Goal: Task Accomplishment & Management: Use online tool/utility

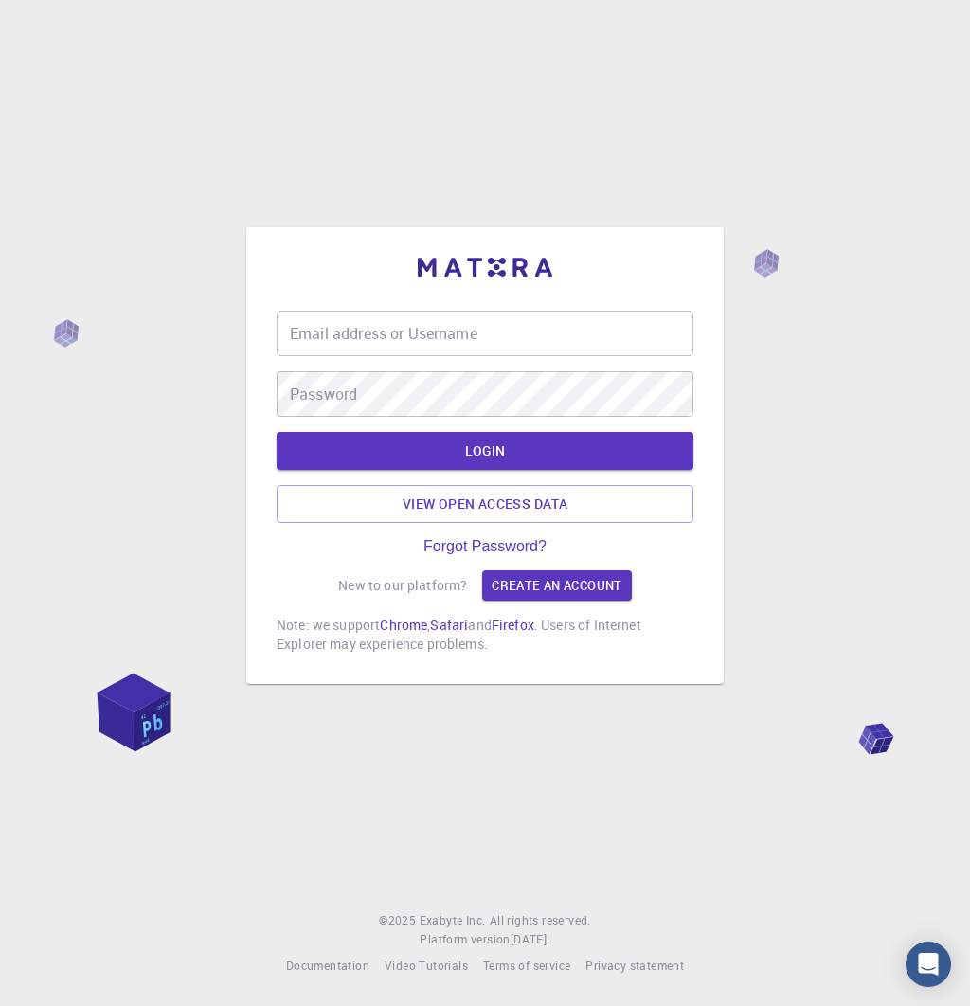
click at [504, 346] on input "Email address or Username" at bounding box center [485, 333] width 417 height 45
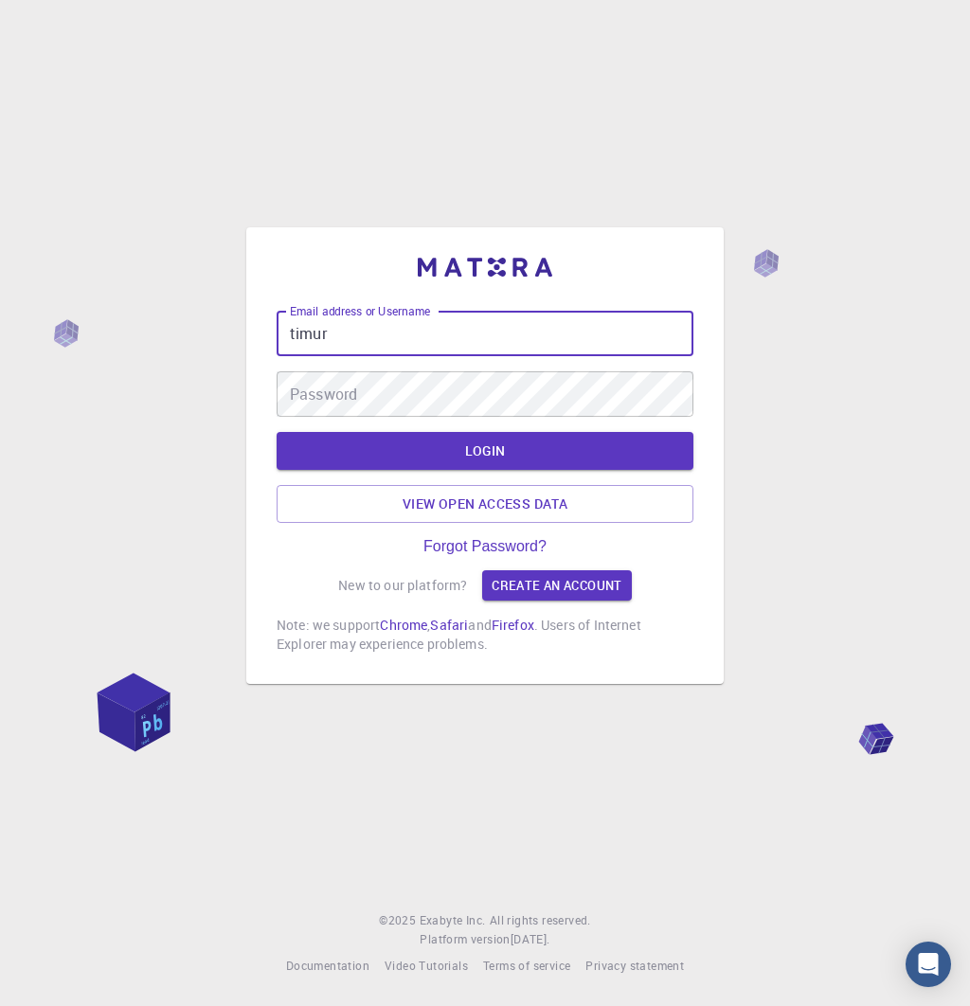
type input "timur"
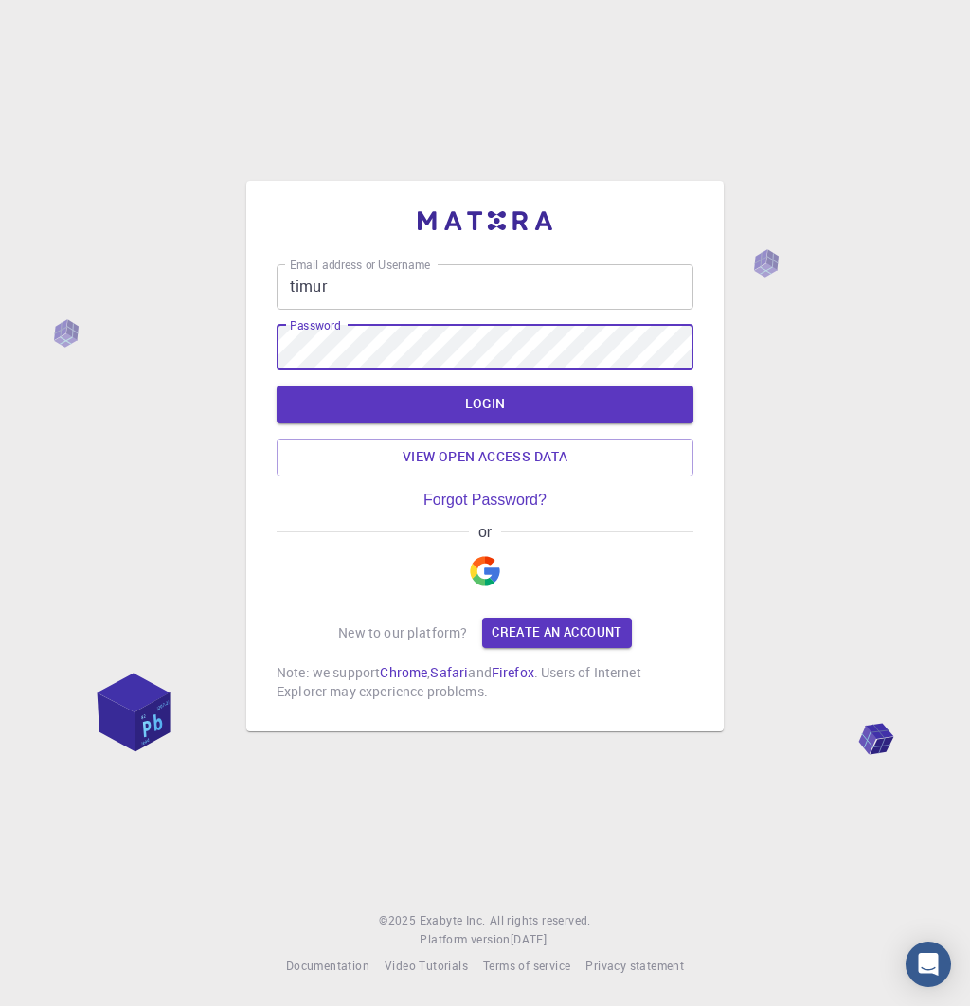
click at [277, 386] on button "LOGIN" at bounding box center [485, 405] width 417 height 38
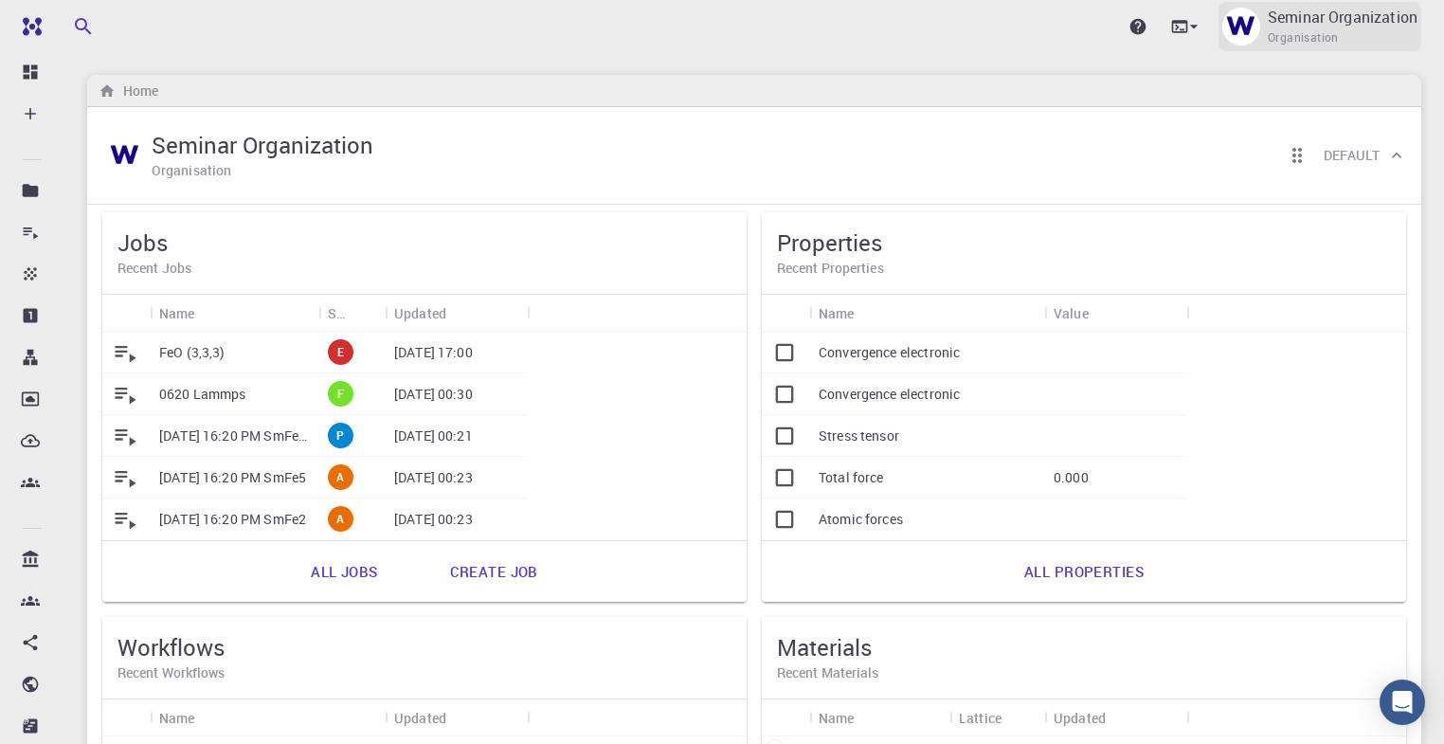
click at [969, 15] on p "Seminar Organization" at bounding box center [1343, 17] width 150 height 23
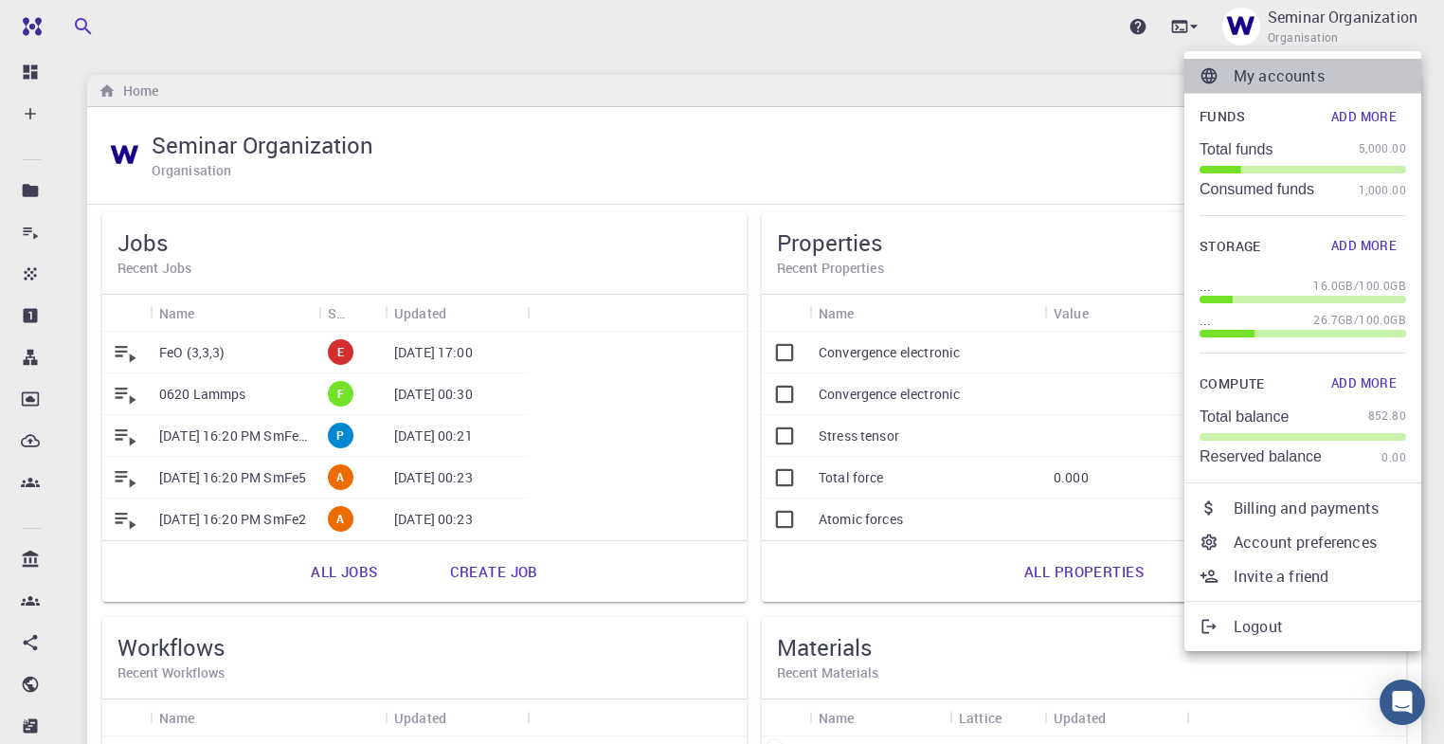
click at [969, 68] on p "My accounts" at bounding box center [1319, 75] width 172 height 23
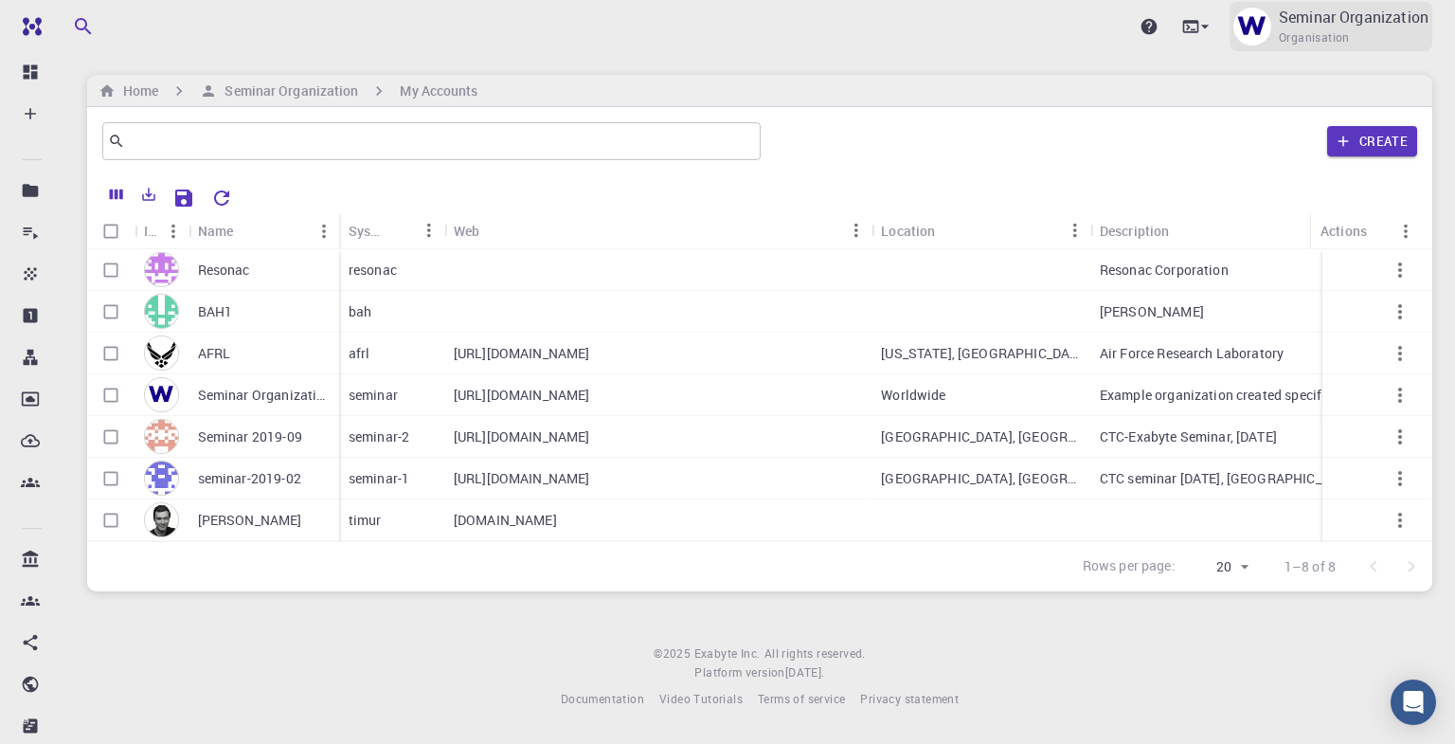
click at [969, 32] on span "Organisation" at bounding box center [1314, 37] width 71 height 19
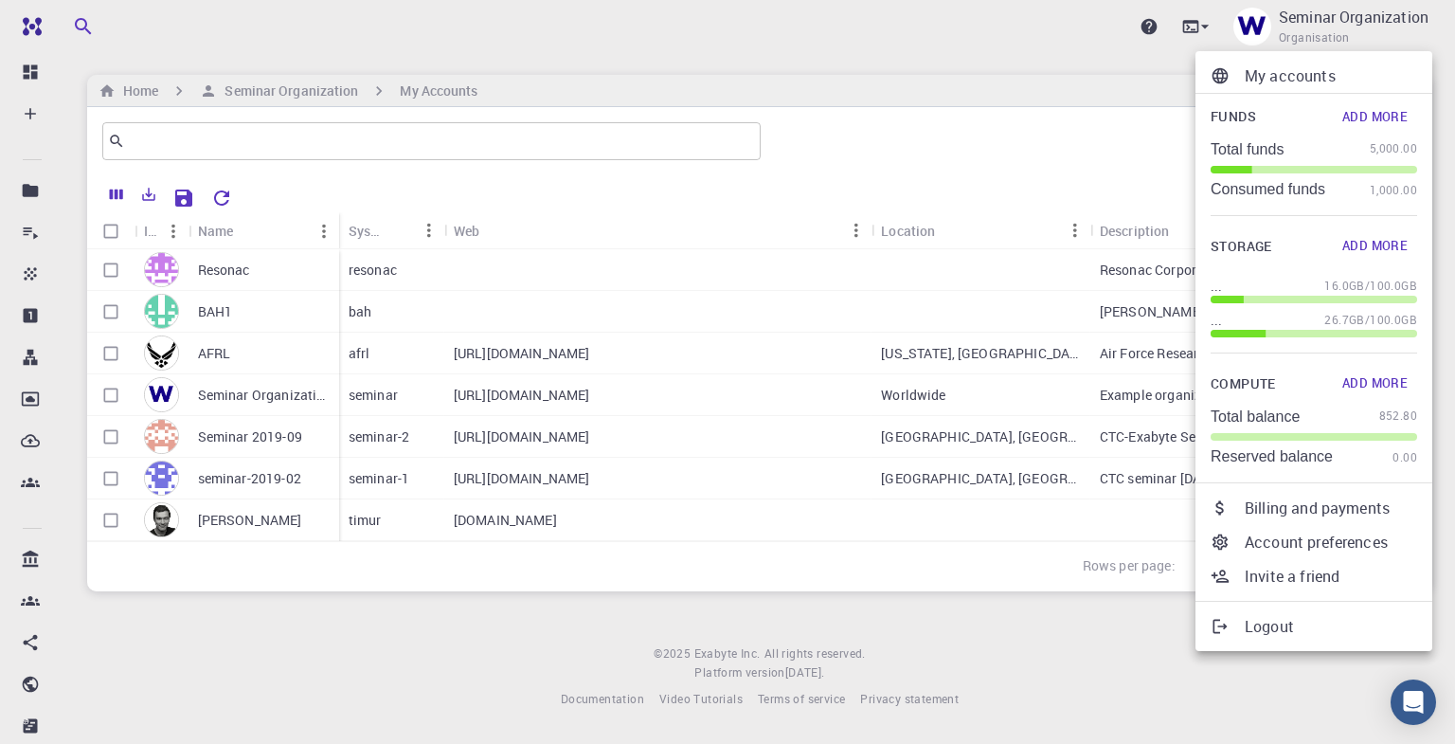
click at [969, 72] on p "My accounts" at bounding box center [1331, 75] width 172 height 23
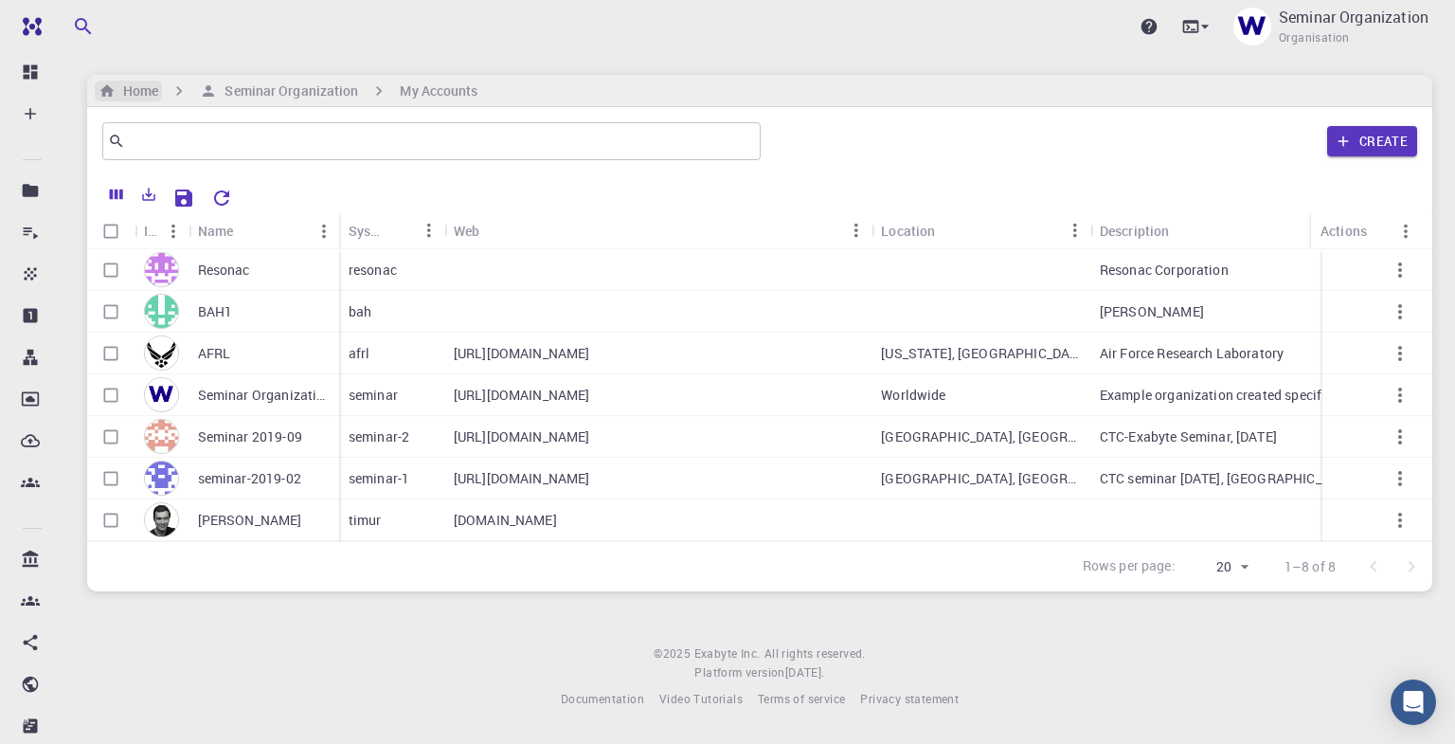
click at [144, 91] on h6 "Home" at bounding box center [137, 91] width 43 height 21
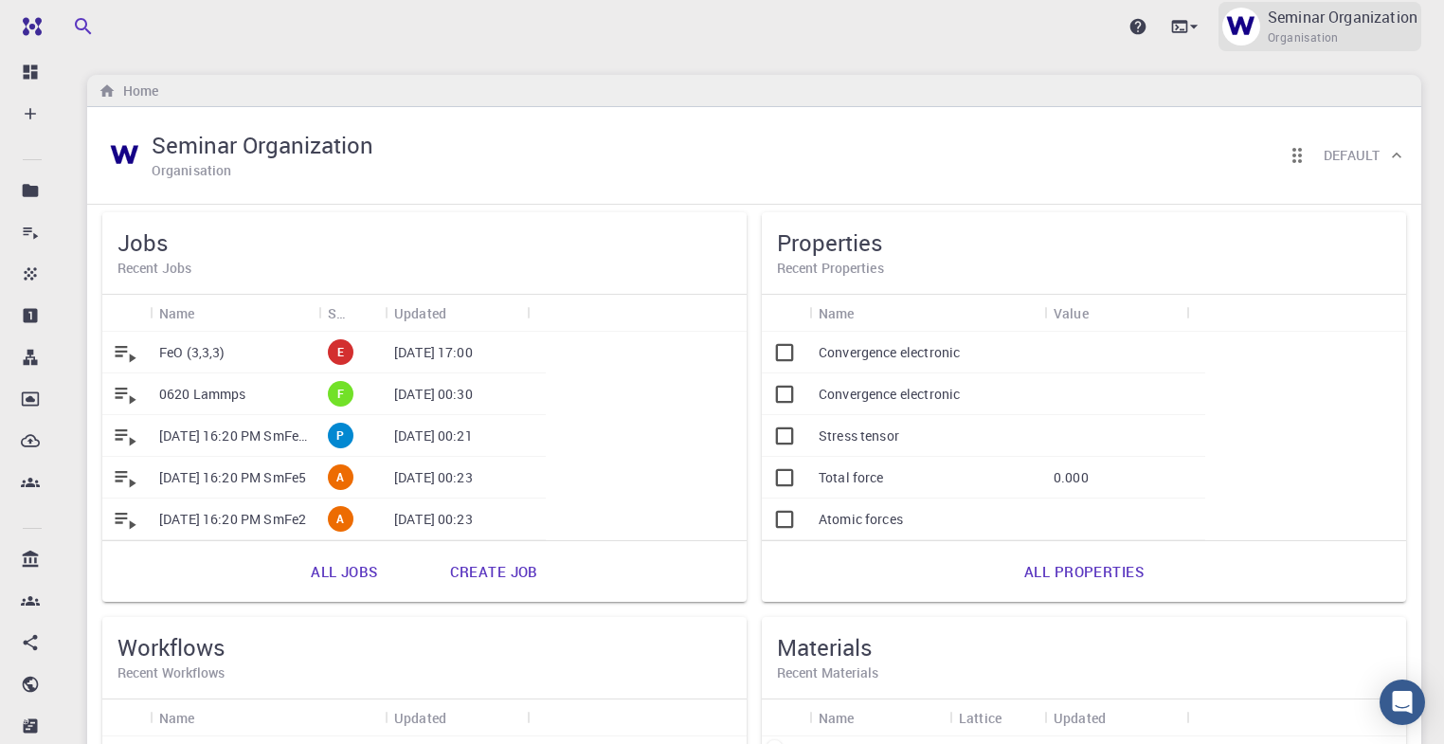
click at [969, 27] on p "Seminar Organization" at bounding box center [1343, 17] width 150 height 23
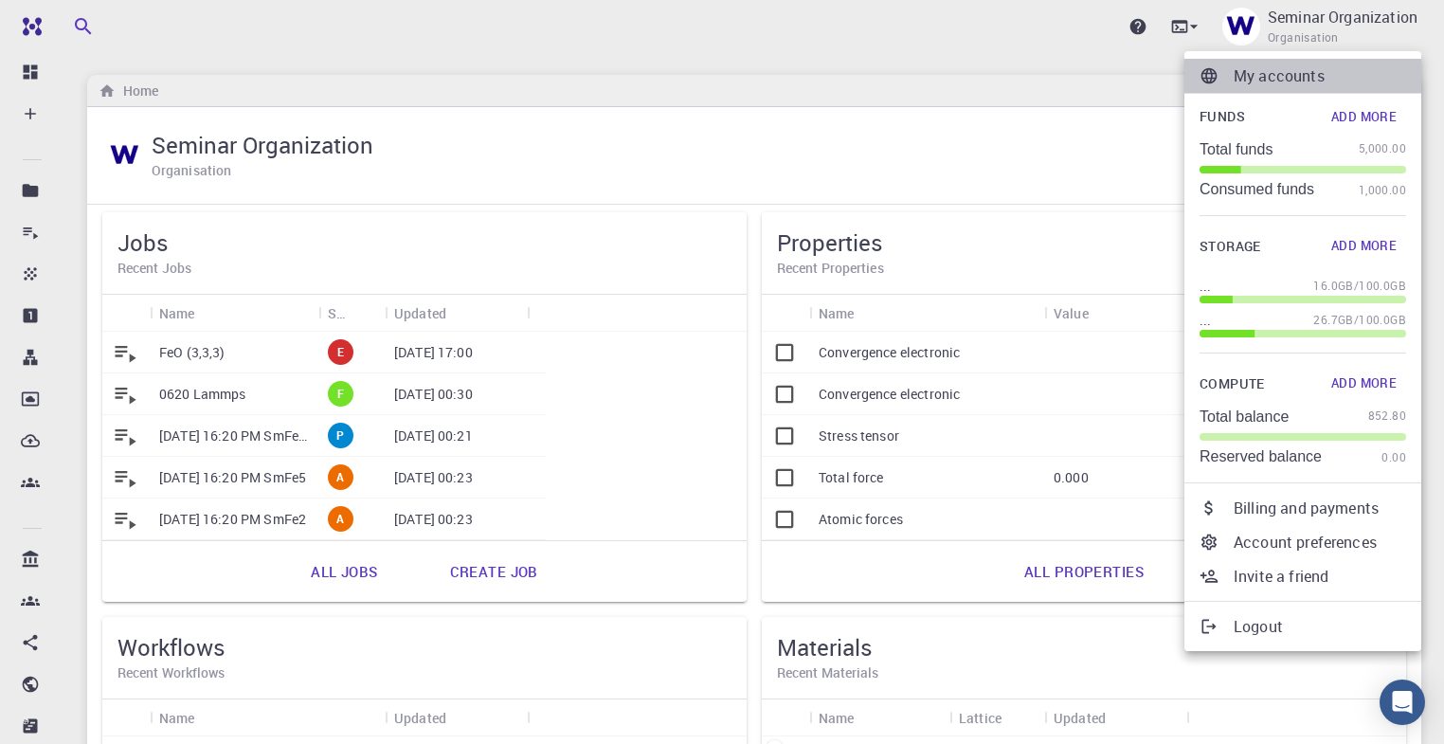
click at [969, 85] on p "My accounts" at bounding box center [1319, 75] width 172 height 23
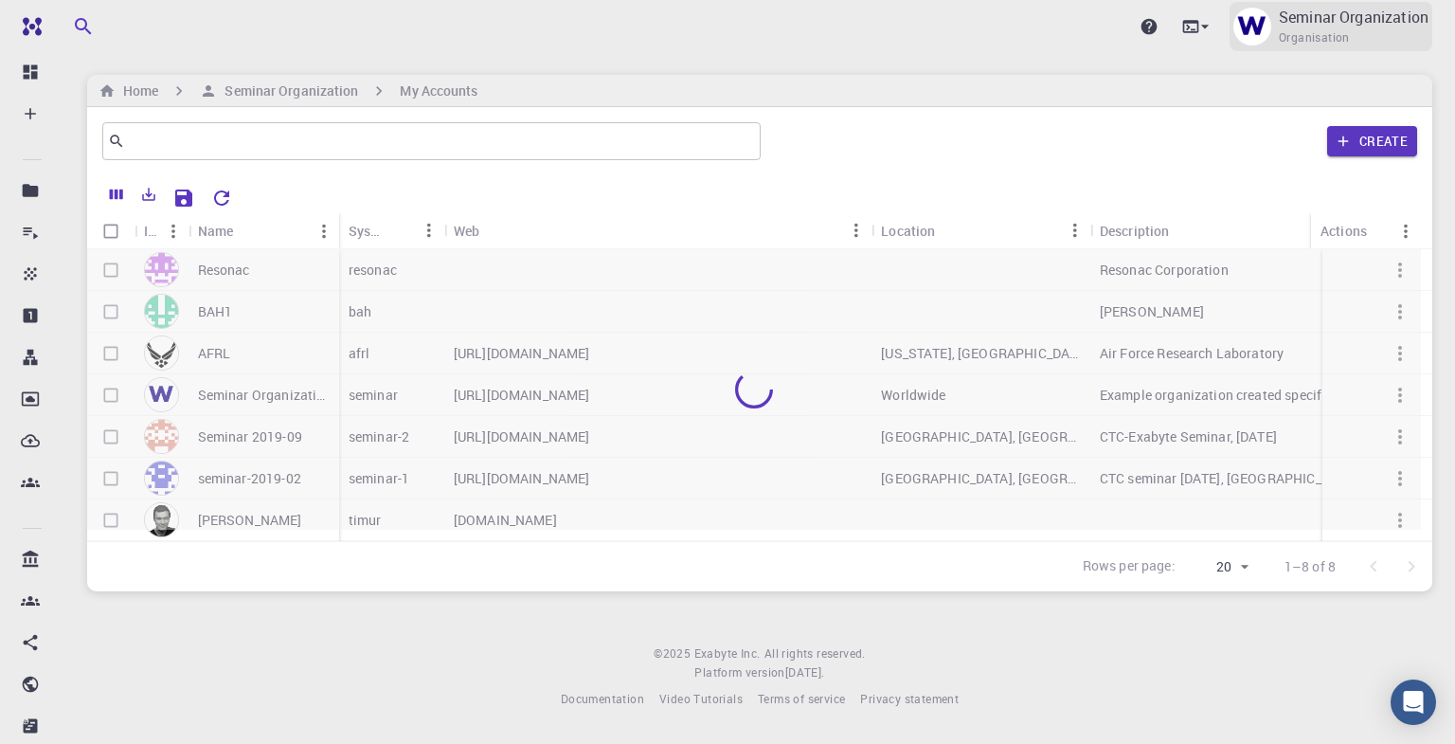
click at [969, 33] on div "Seminar Organization Organisation" at bounding box center [1354, 27] width 150 height 42
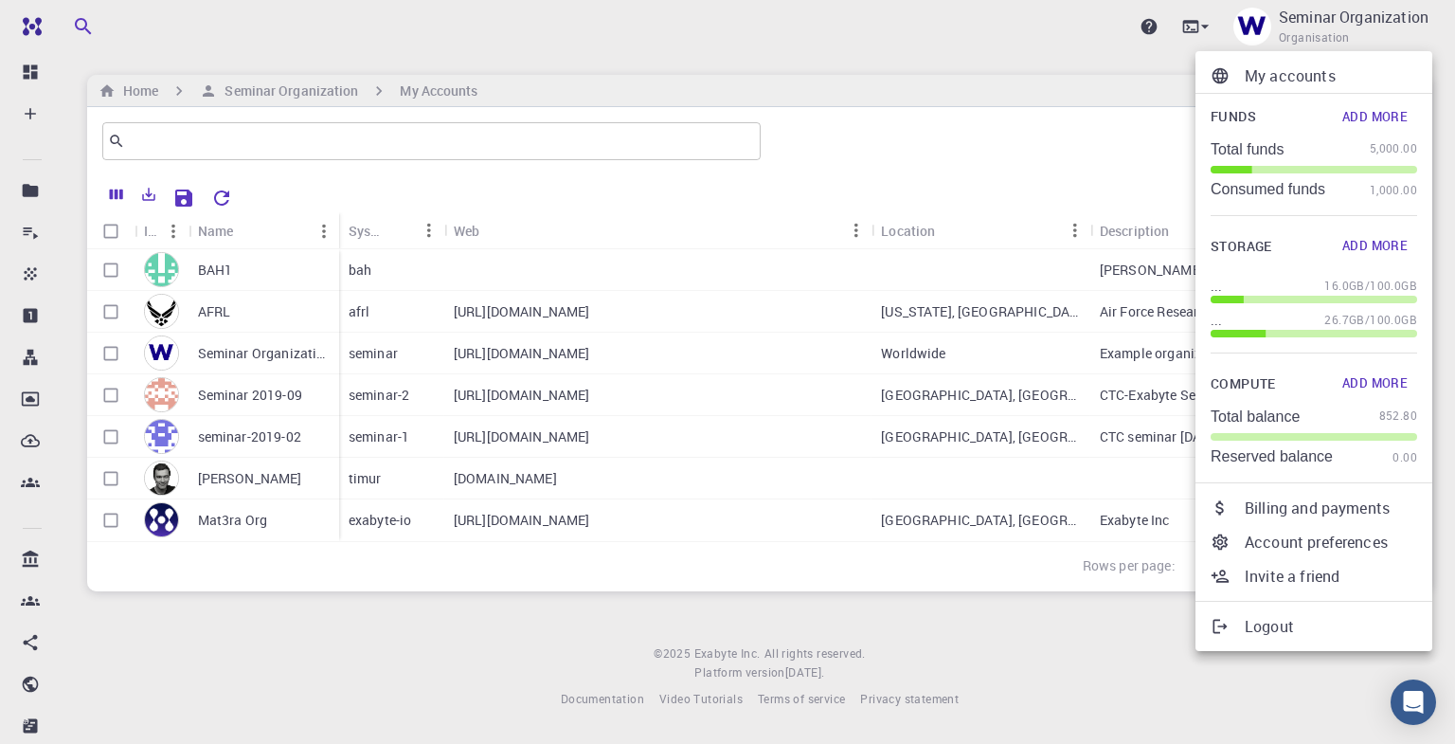
click at [969, 90] on div at bounding box center [727, 372] width 1455 height 744
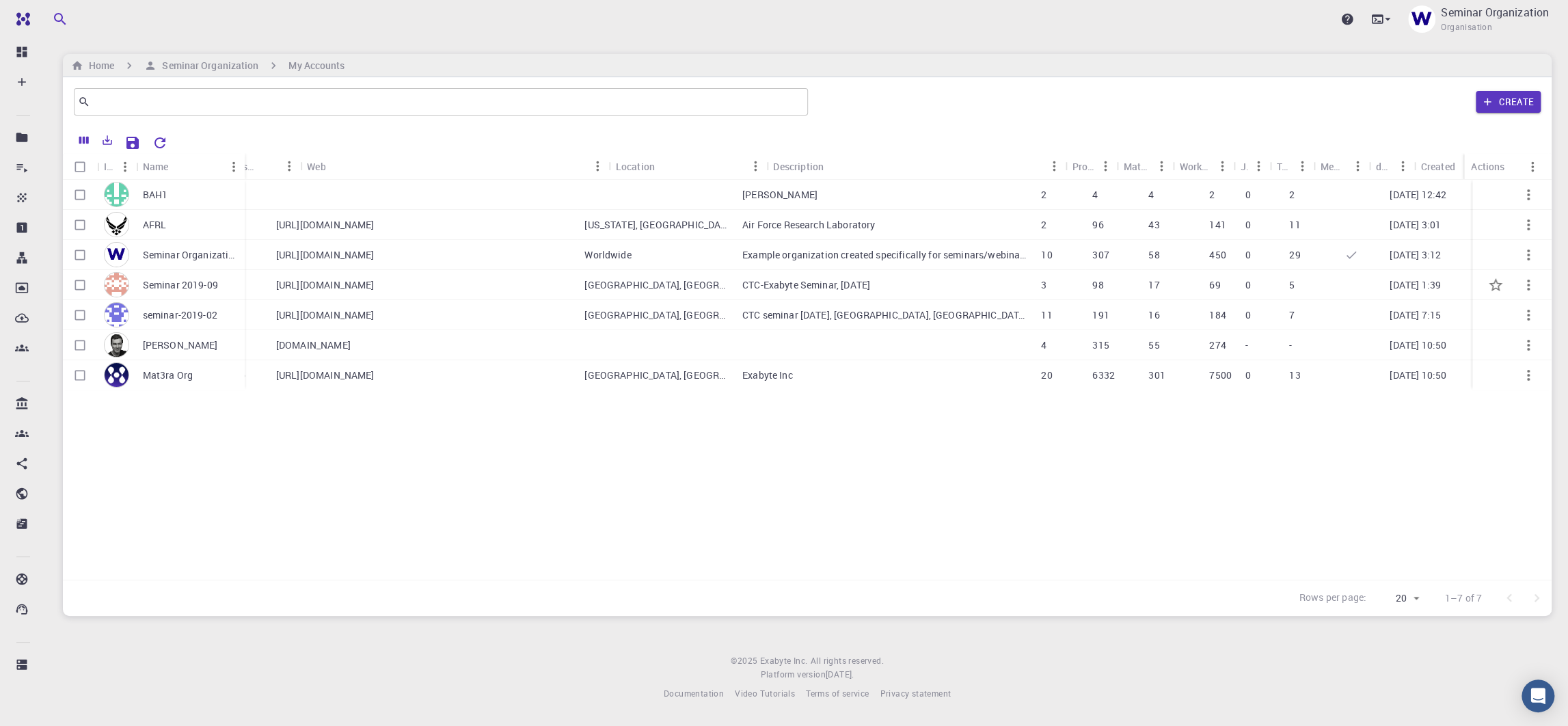
scroll to position [0, 52]
click at [699, 353] on button "button" at bounding box center [1528, 345] width 32 height 32
click at [699, 388] on span "Set default" at bounding box center [1524, 388] width 43 height 14
click at [699, 21] on span "Individual" at bounding box center [1484, 27] width 39 height 14
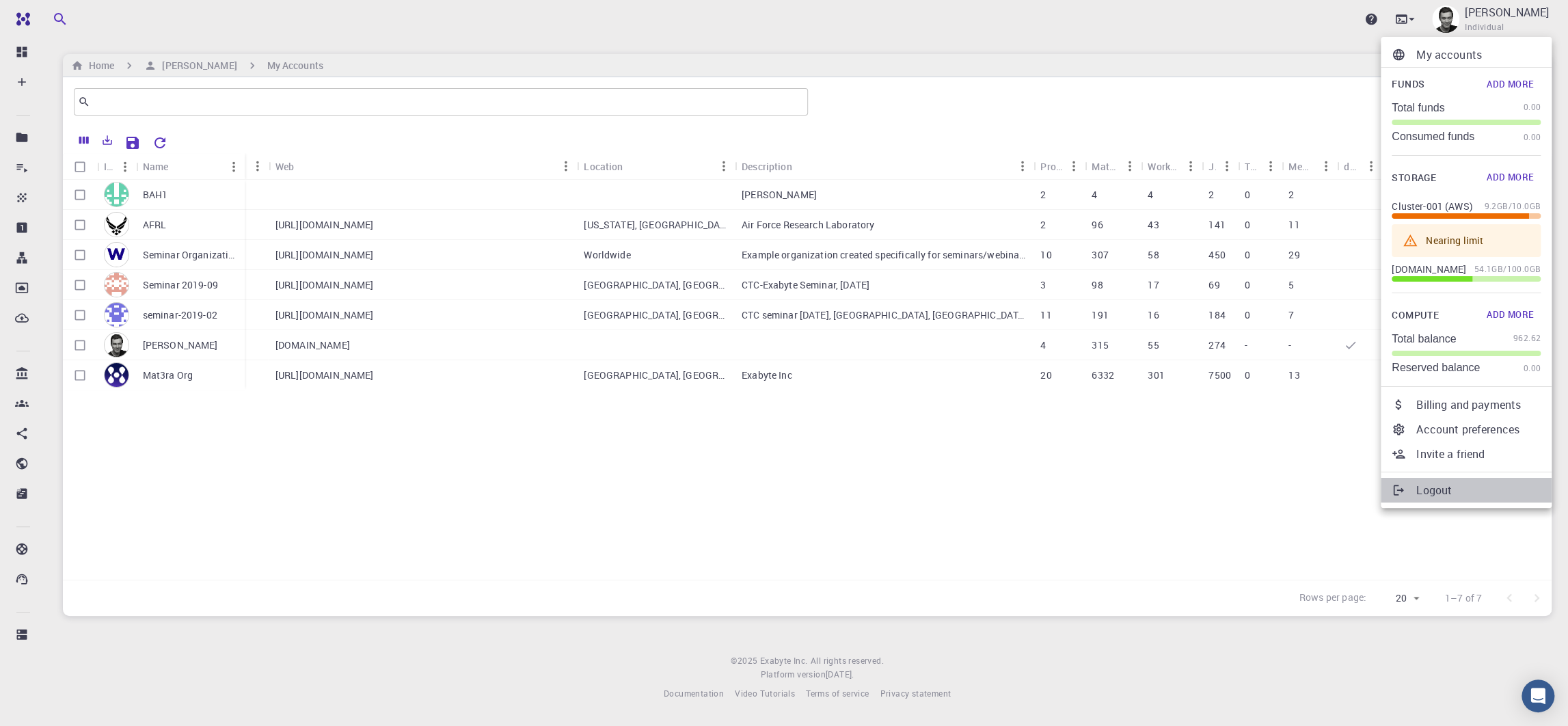
click at [699, 484] on p "Logout" at bounding box center [1479, 490] width 124 height 17
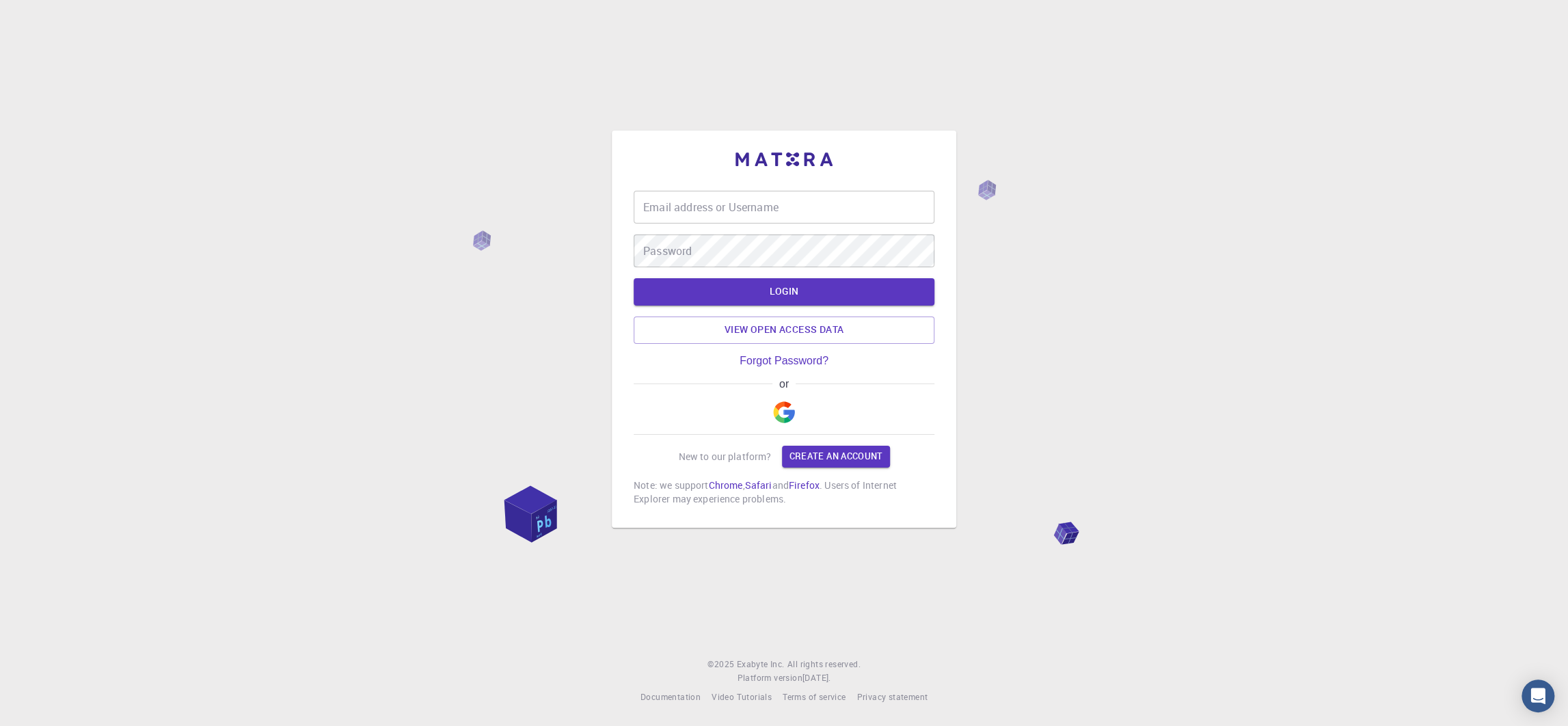
click at [699, 222] on input "Email address or Username" at bounding box center [784, 206] width 301 height 32
type input "timur"
click at [634, 279] on button "LOGIN" at bounding box center [784, 292] width 301 height 27
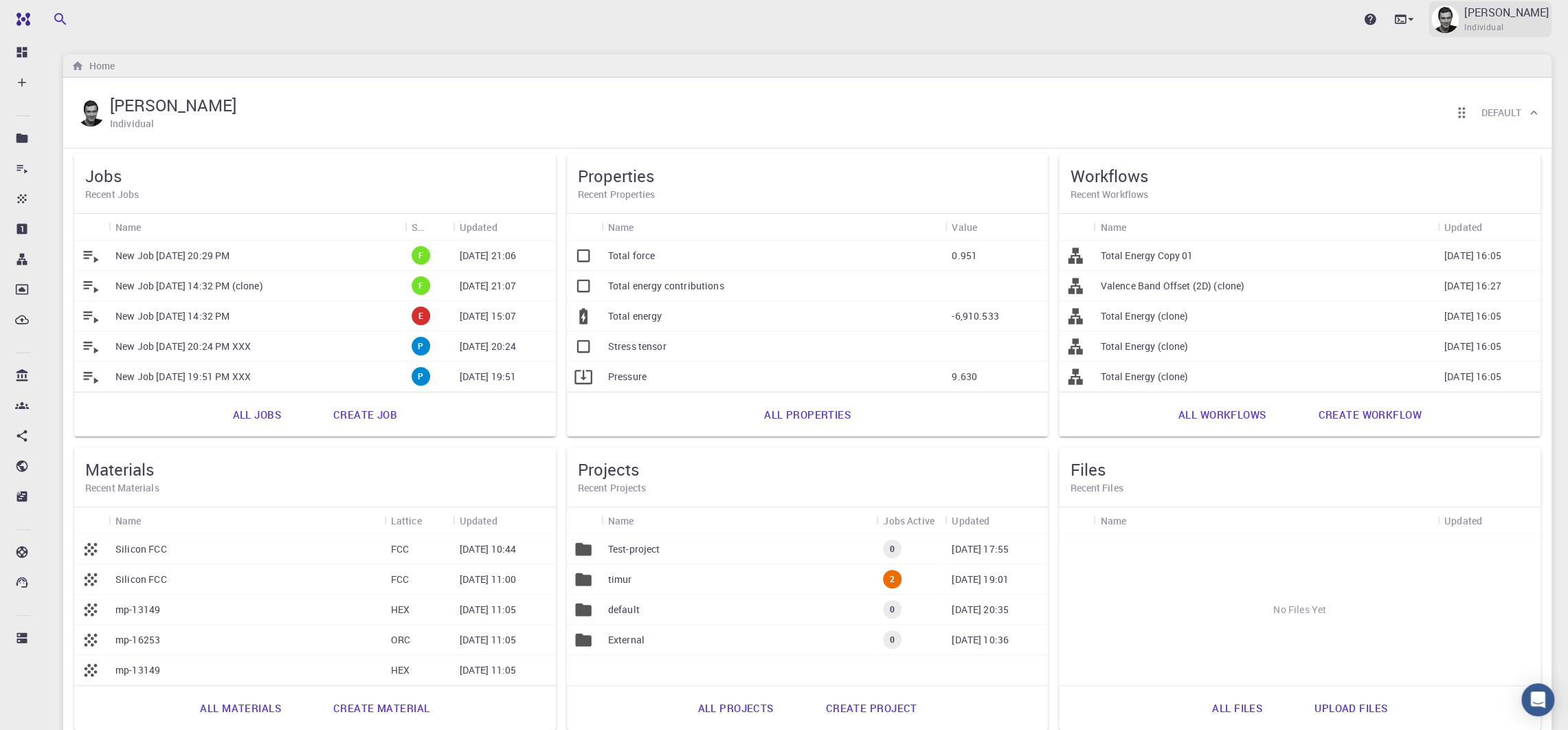
click at [703, 25] on span "Individual" at bounding box center [1484, 27] width 39 height 14
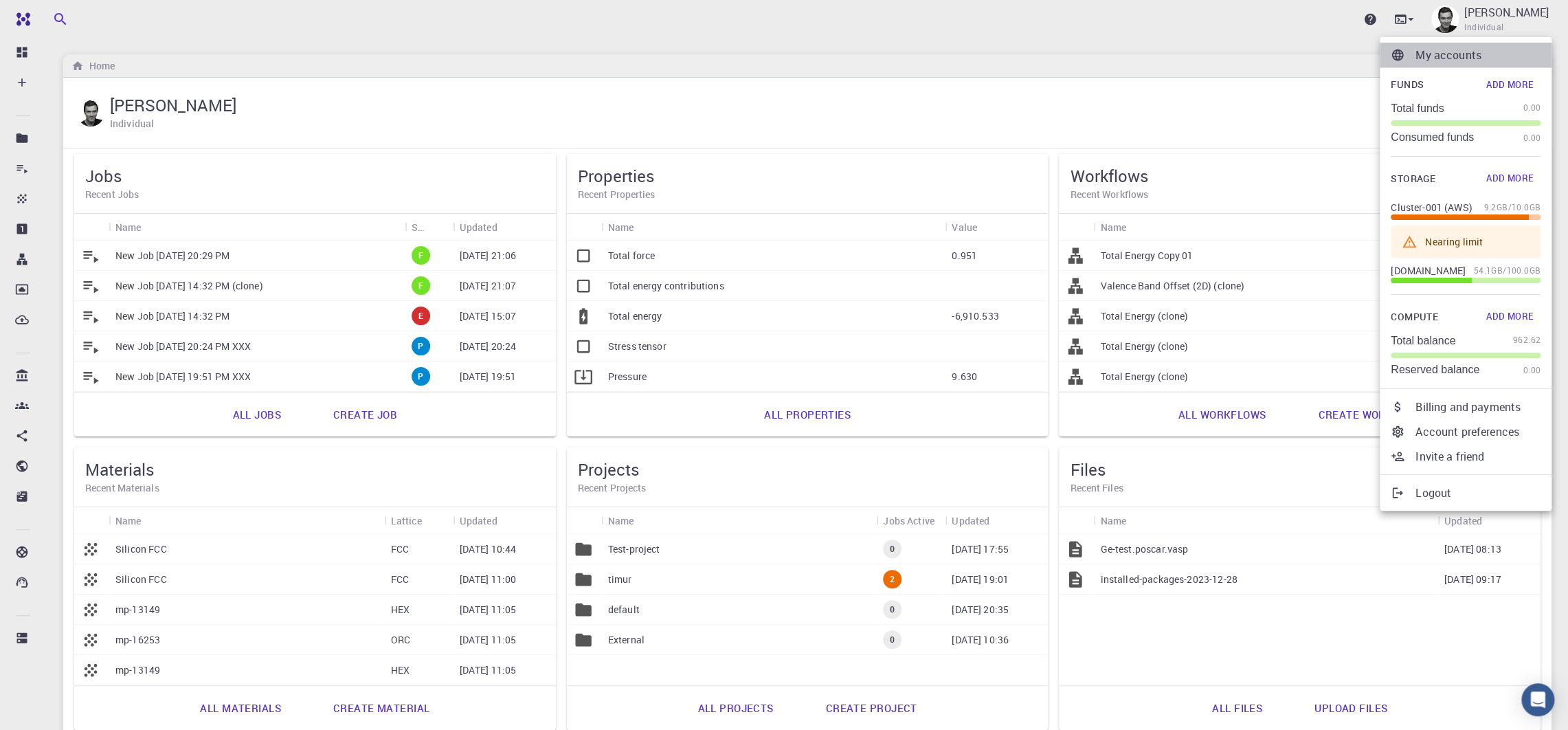
click at [703, 57] on p "My accounts" at bounding box center [1478, 54] width 125 height 17
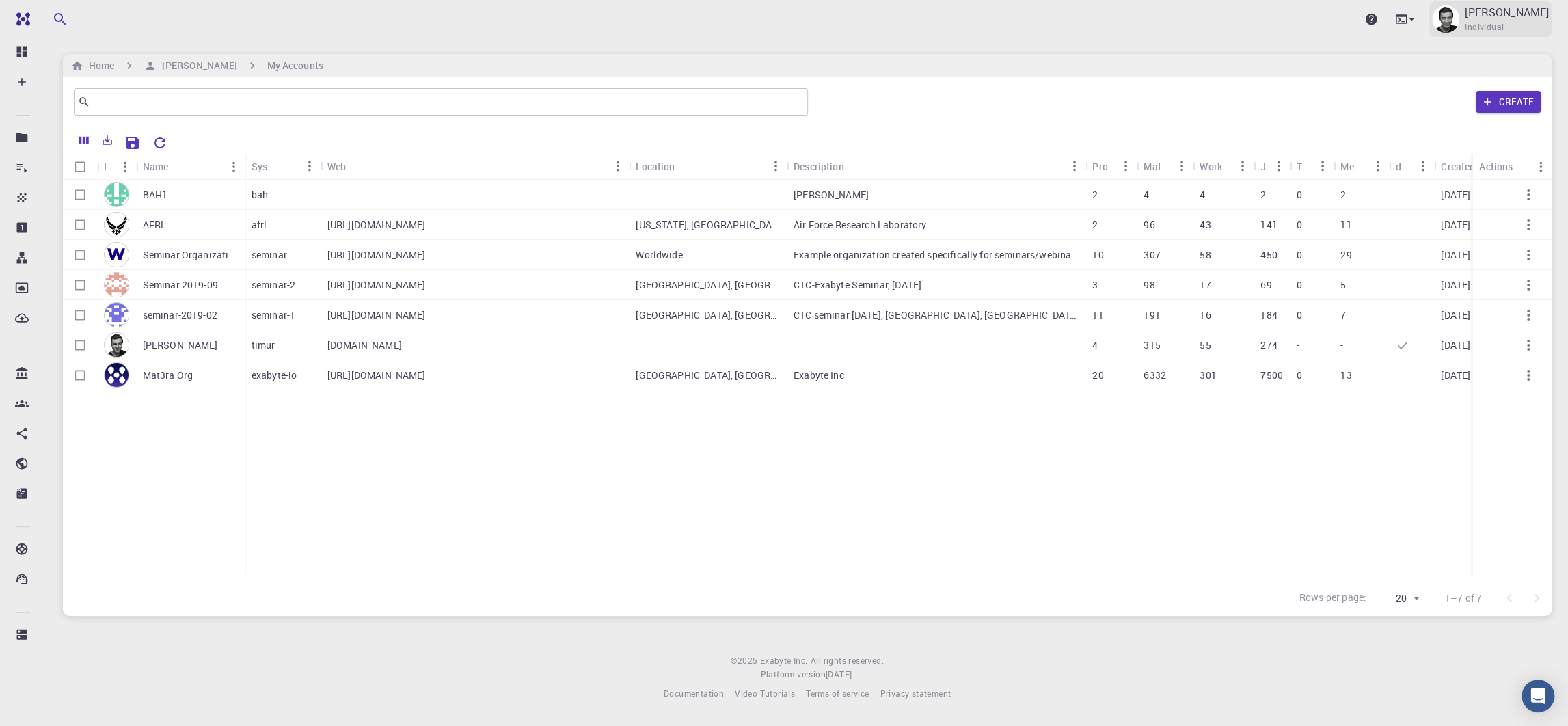
click at [699, 27] on span "Individual" at bounding box center [1484, 27] width 39 height 14
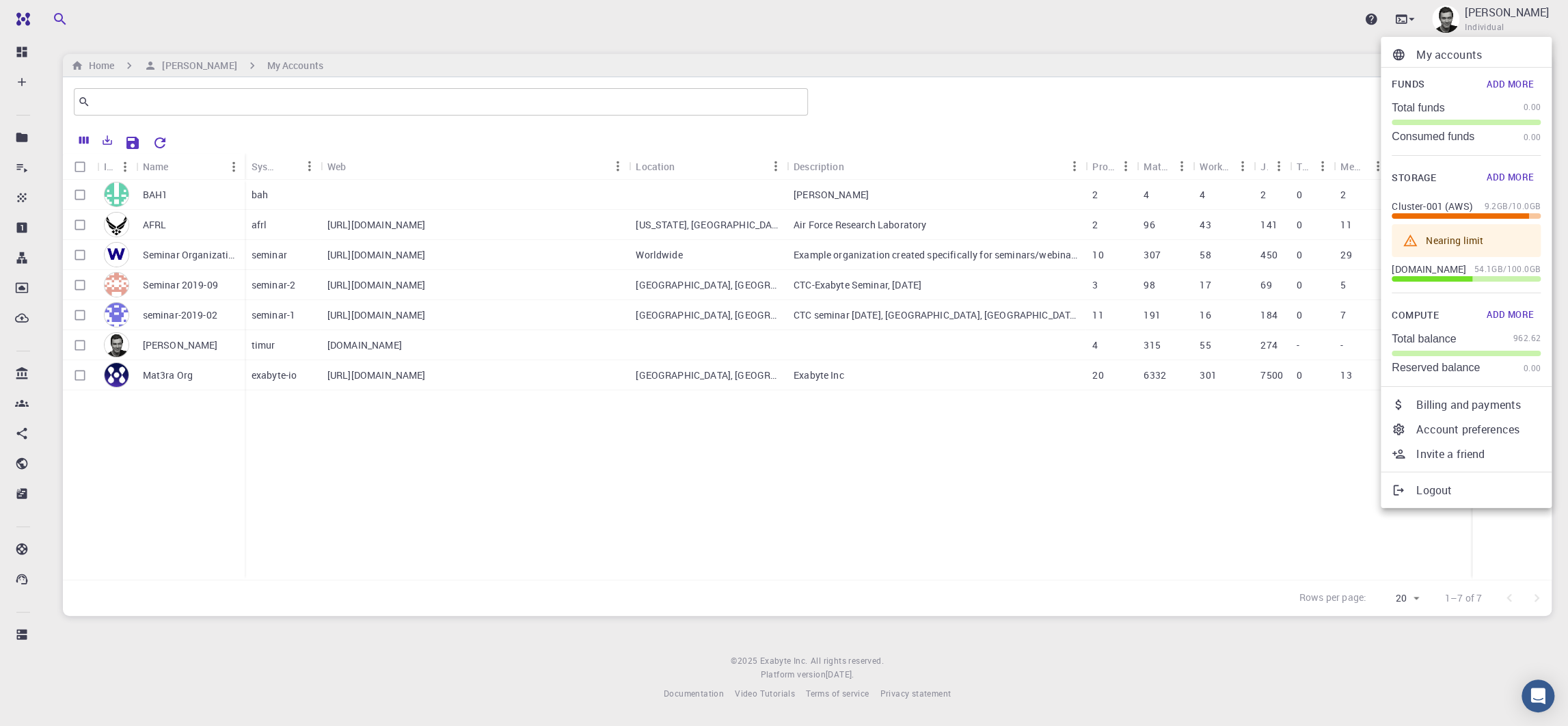
click at [200, 266] on div at bounding box center [784, 363] width 1568 height 726
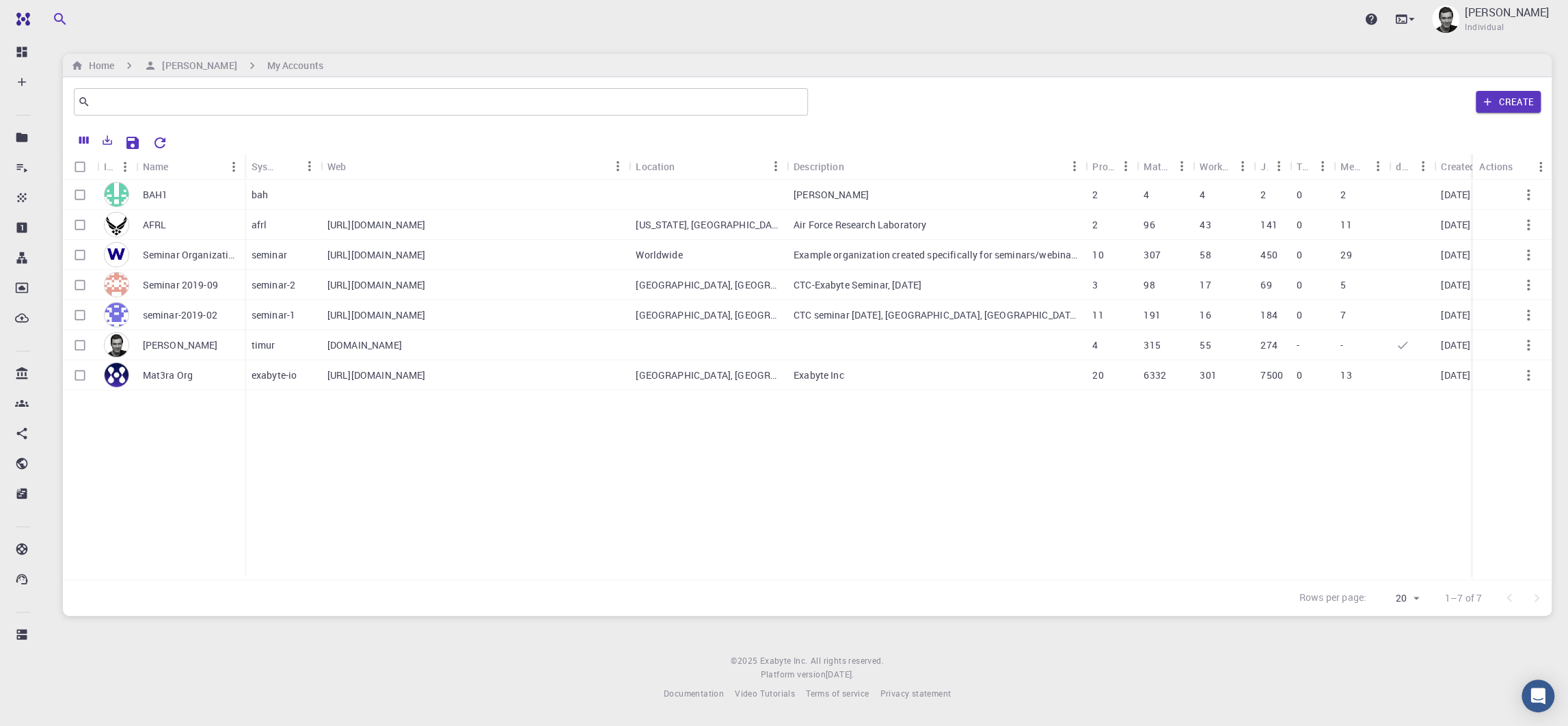
click at [178, 255] on p "Seminar Organization" at bounding box center [190, 255] width 95 height 14
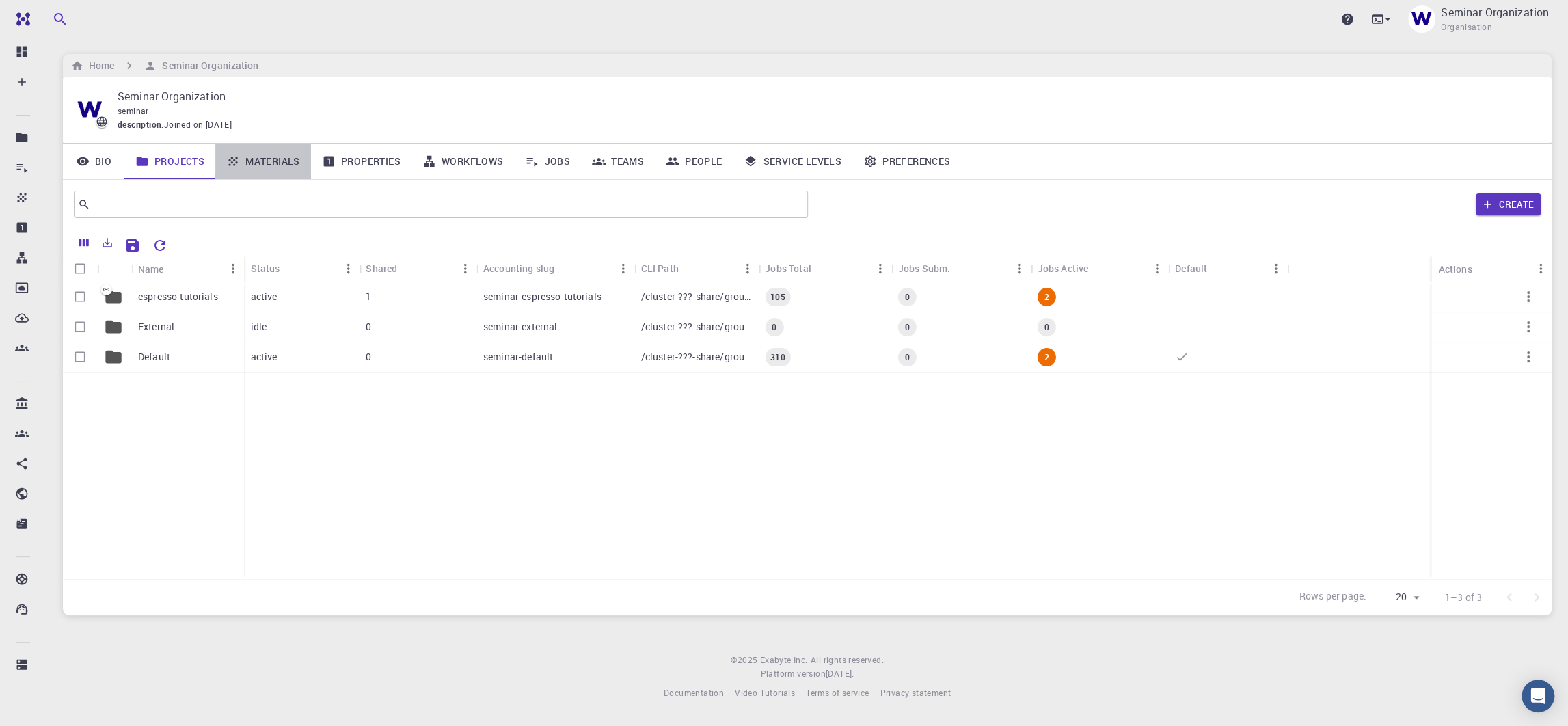
click at [279, 159] on link "Materials" at bounding box center [263, 161] width 96 height 35
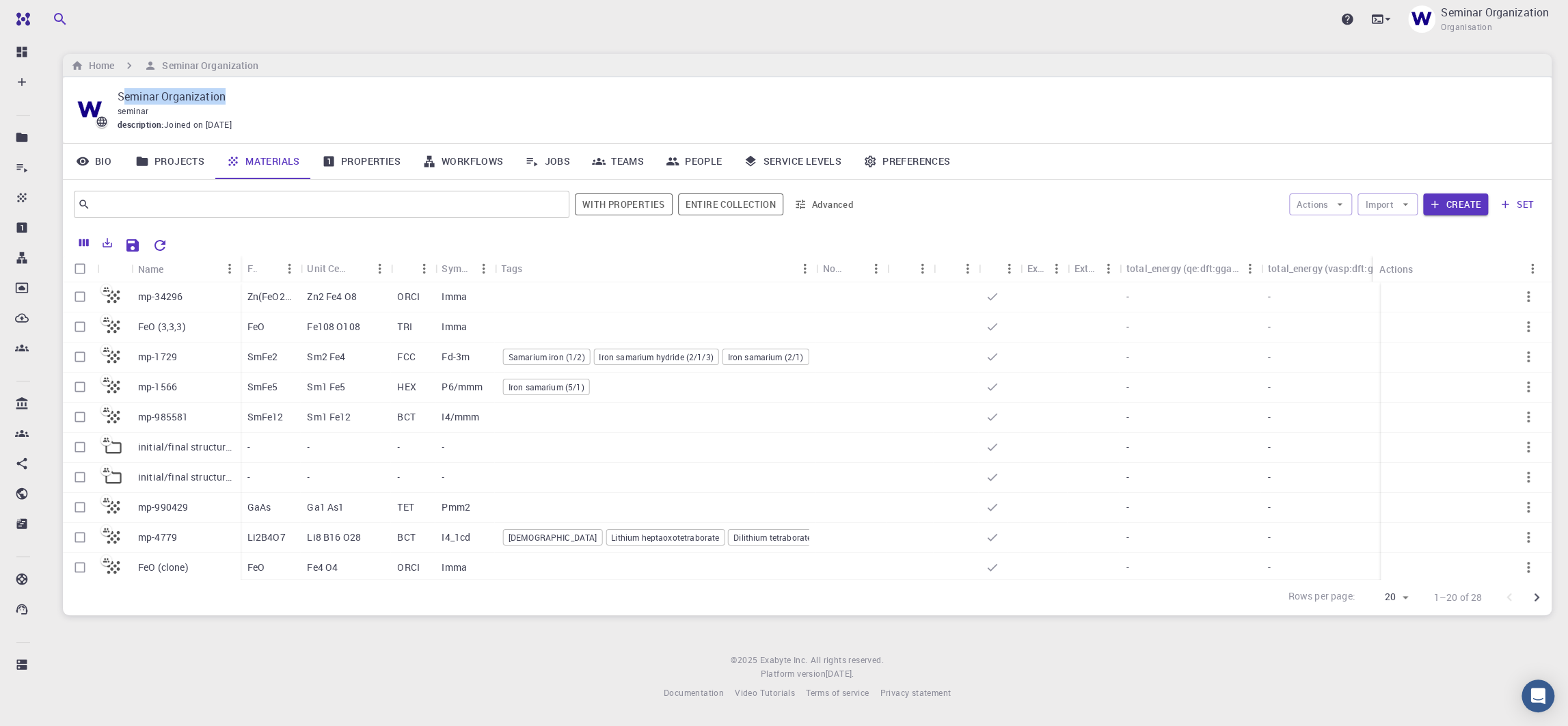
drag, startPoint x: 122, startPoint y: 98, endPoint x: 227, endPoint y: 97, distance: 105.0
click at [227, 97] on p "Seminar Organization" at bounding box center [823, 96] width 1412 height 17
click at [699, 30] on div "Seminar Organization Organisation" at bounding box center [1495, 19] width 108 height 30
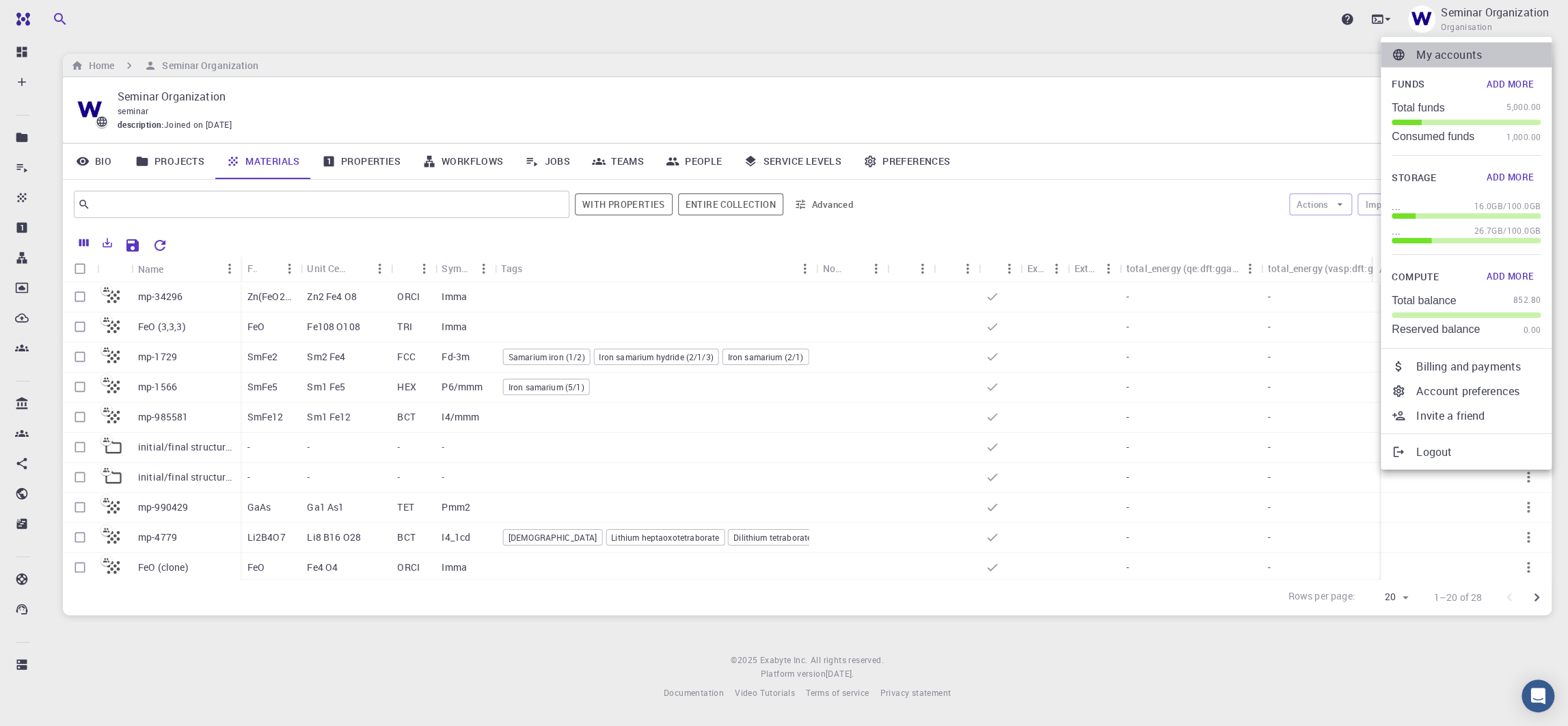
click at [699, 46] on p "My accounts" at bounding box center [1479, 54] width 124 height 17
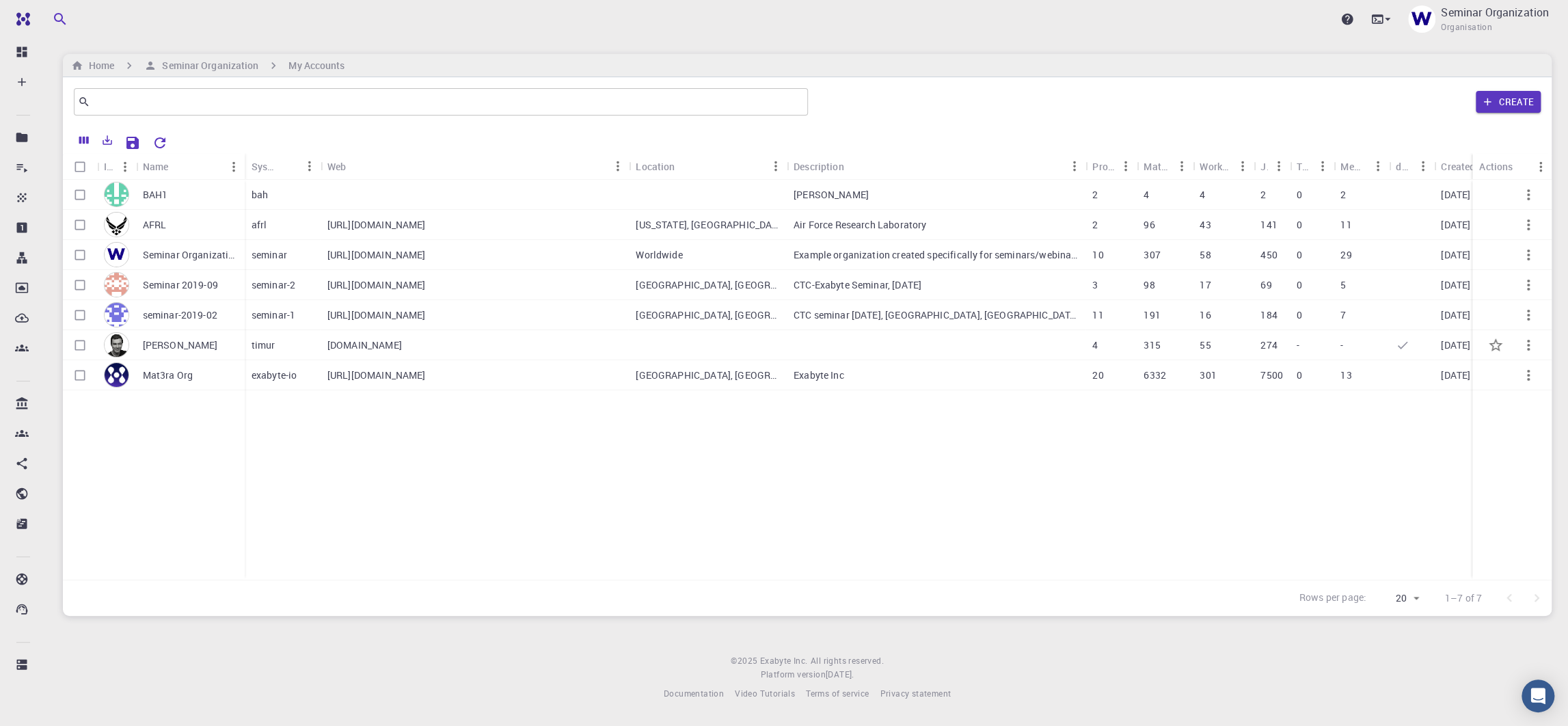
click at [204, 346] on p "[PERSON_NAME]" at bounding box center [180, 345] width 75 height 14
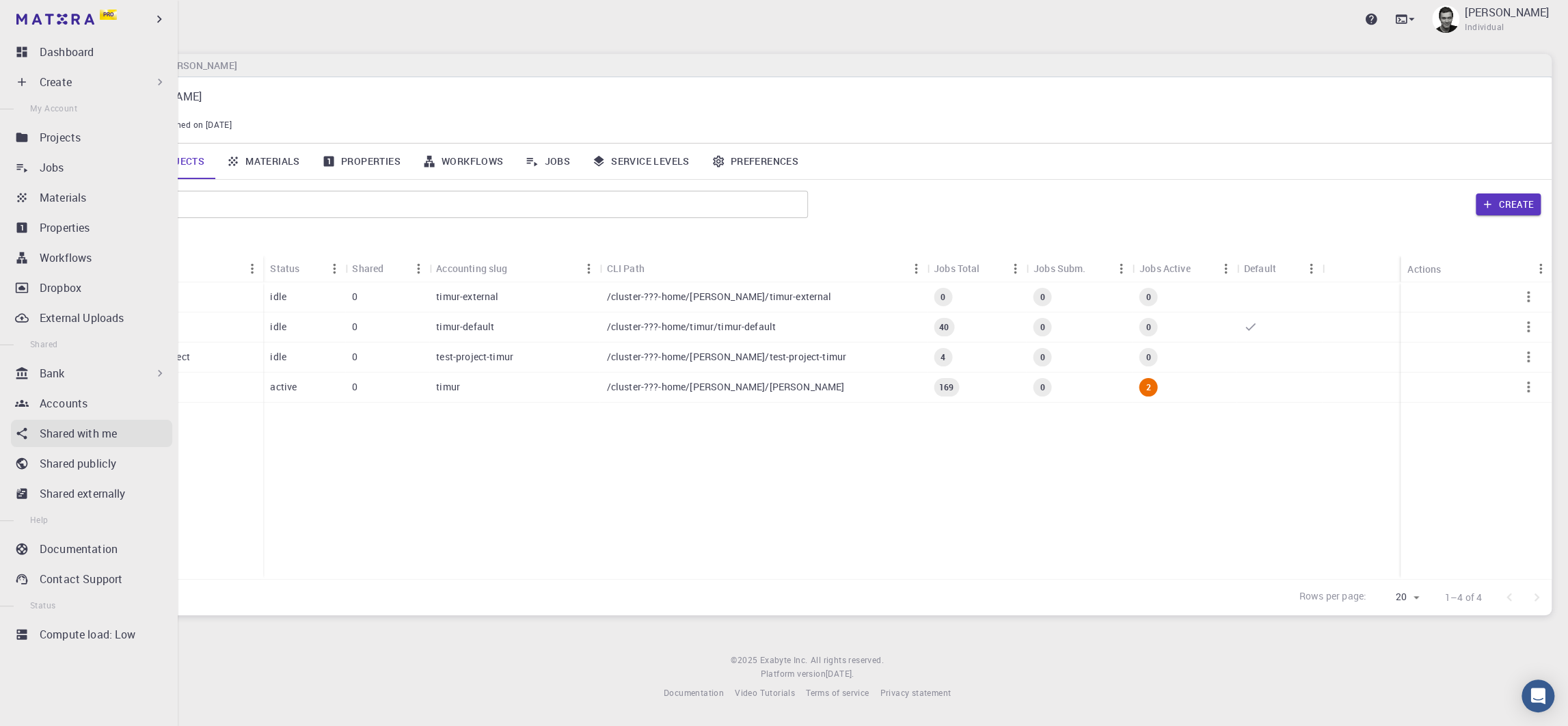
click at [56, 437] on p "Shared with me" at bounding box center [78, 433] width 77 height 17
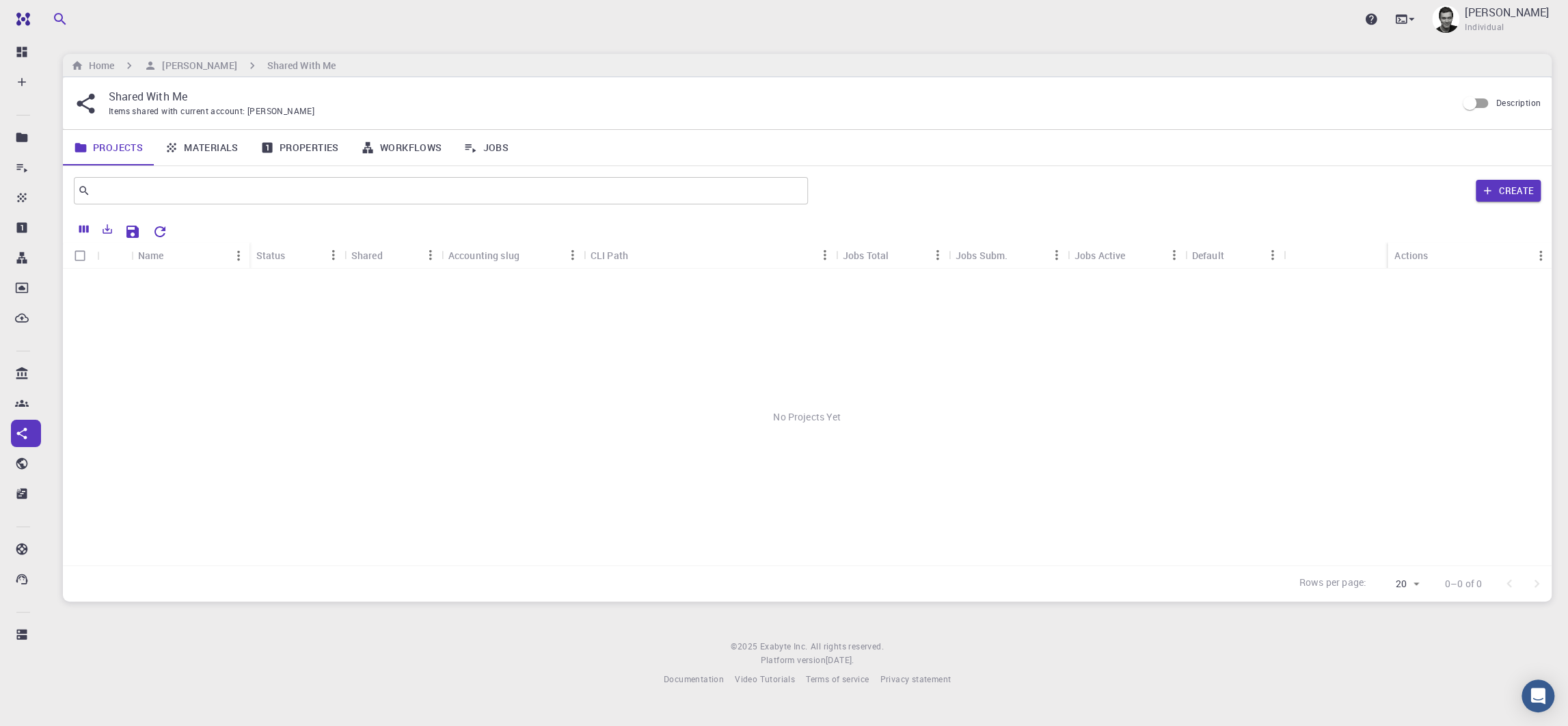
click at [200, 148] on link "Materials" at bounding box center [201, 147] width 96 height 35
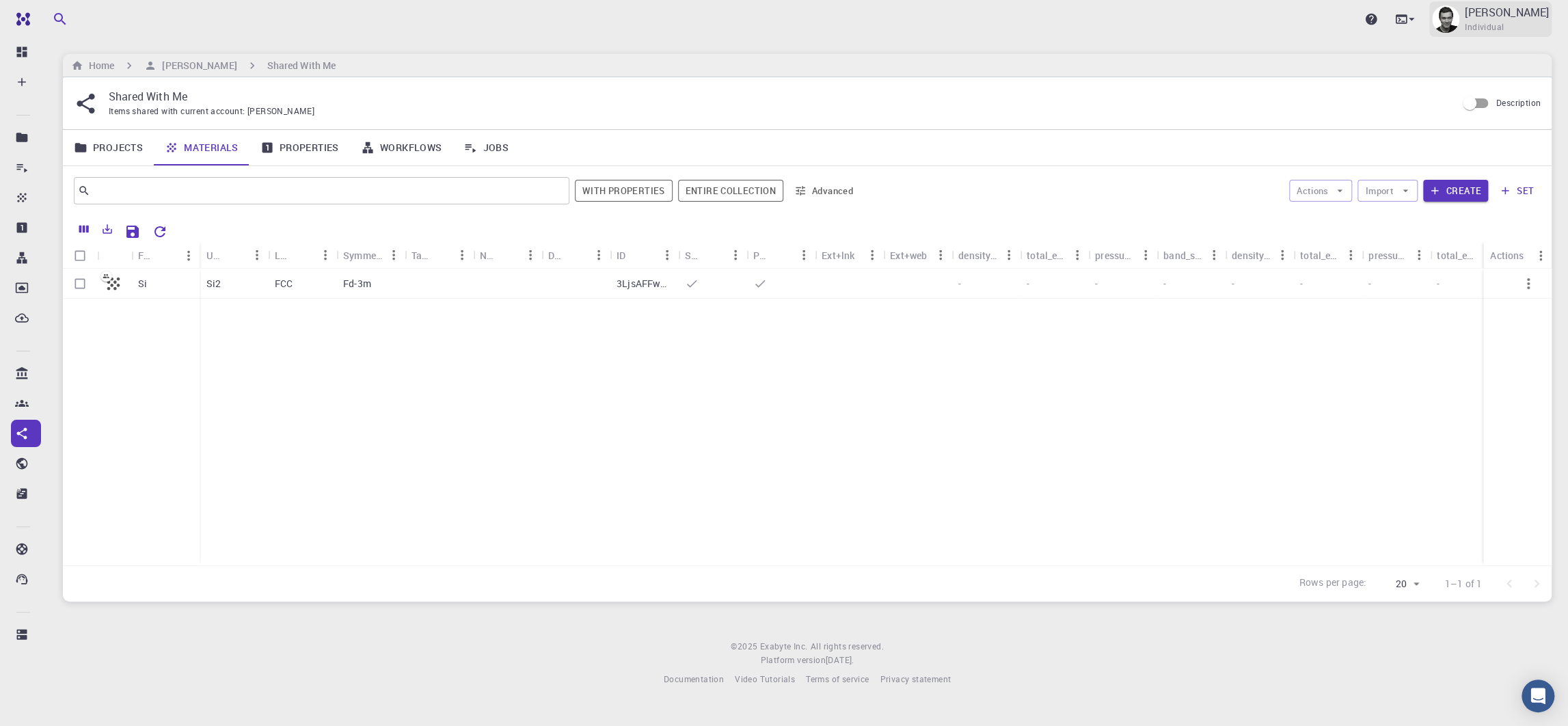
click at [699, 19] on p "[PERSON_NAME]" at bounding box center [1507, 12] width 84 height 17
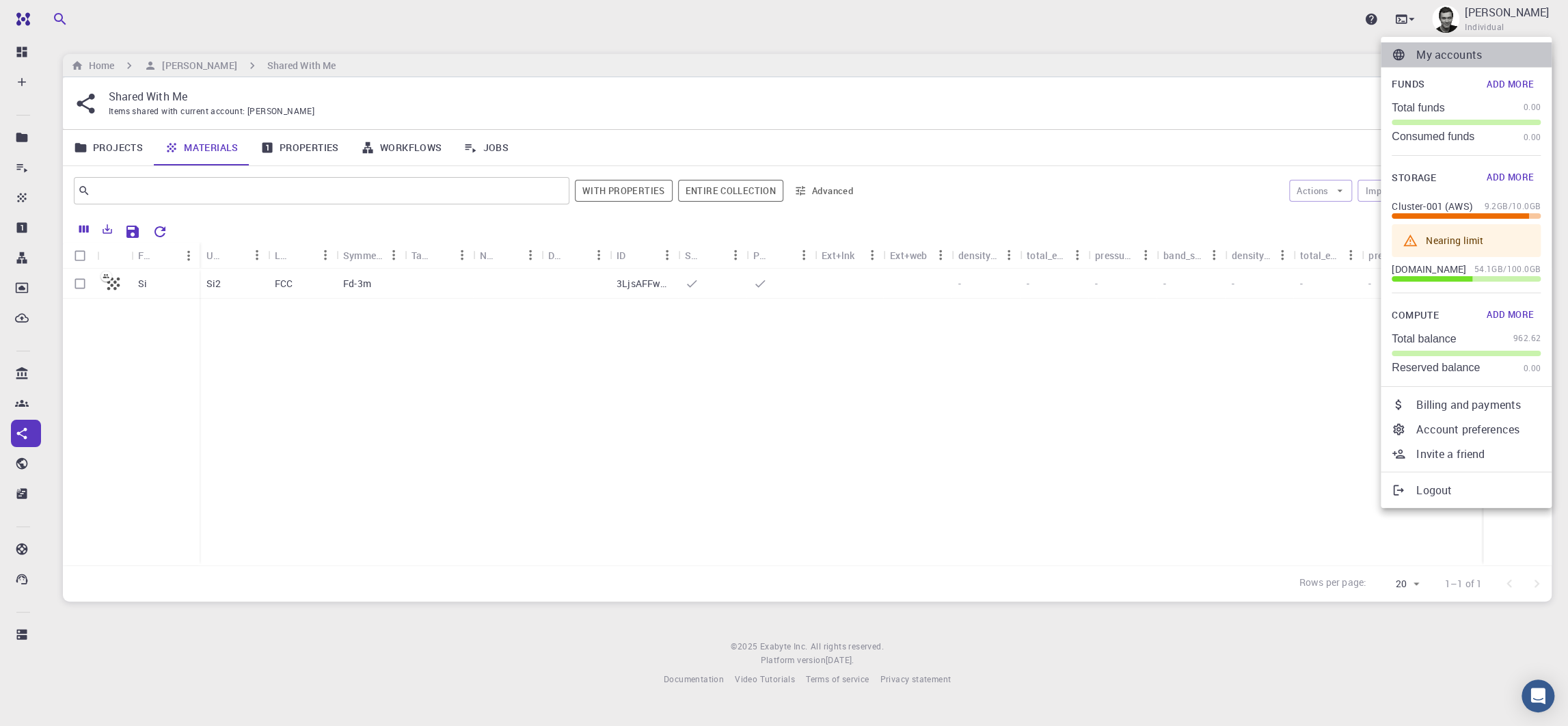
click at [699, 56] on p "My accounts" at bounding box center [1479, 54] width 124 height 17
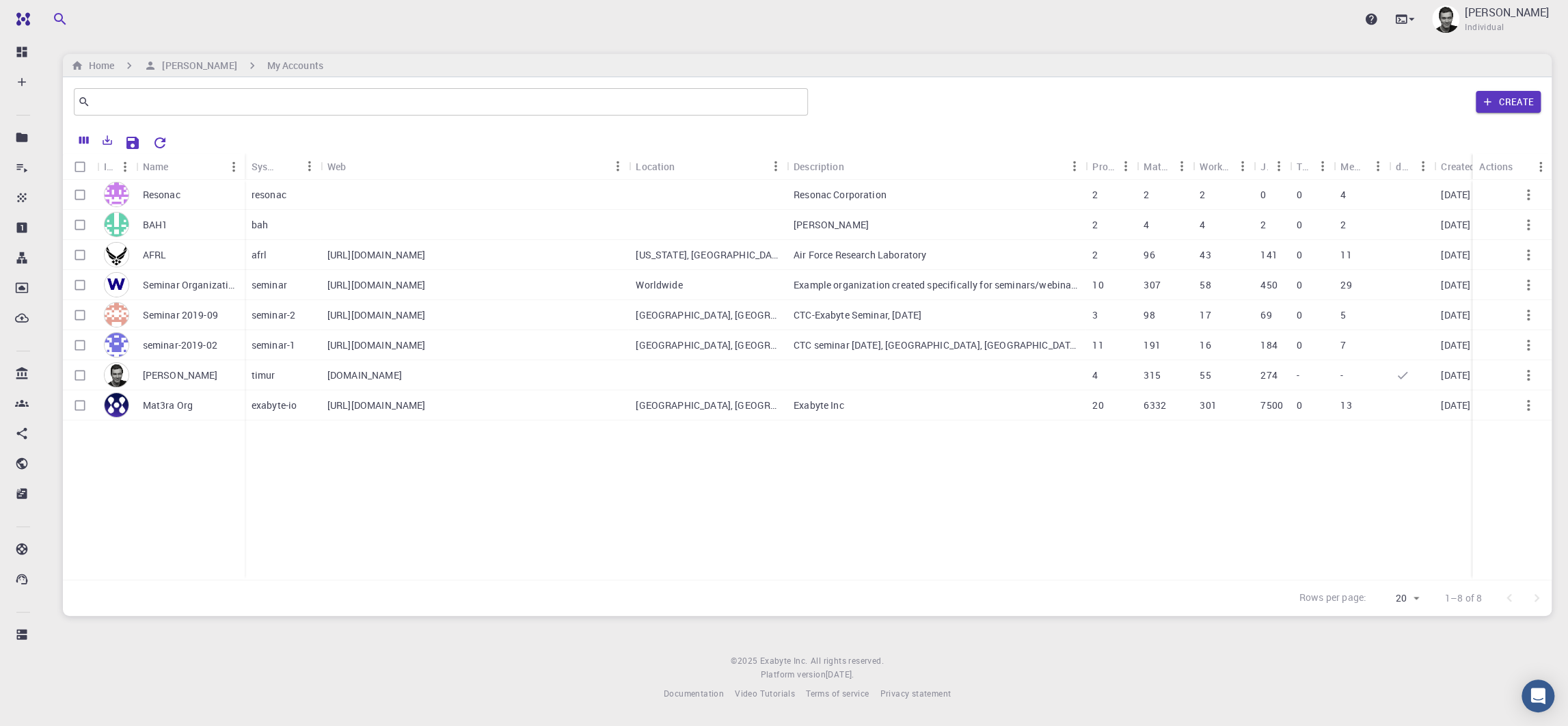
click at [190, 195] on div "Resonac" at bounding box center [190, 195] width 109 height 30
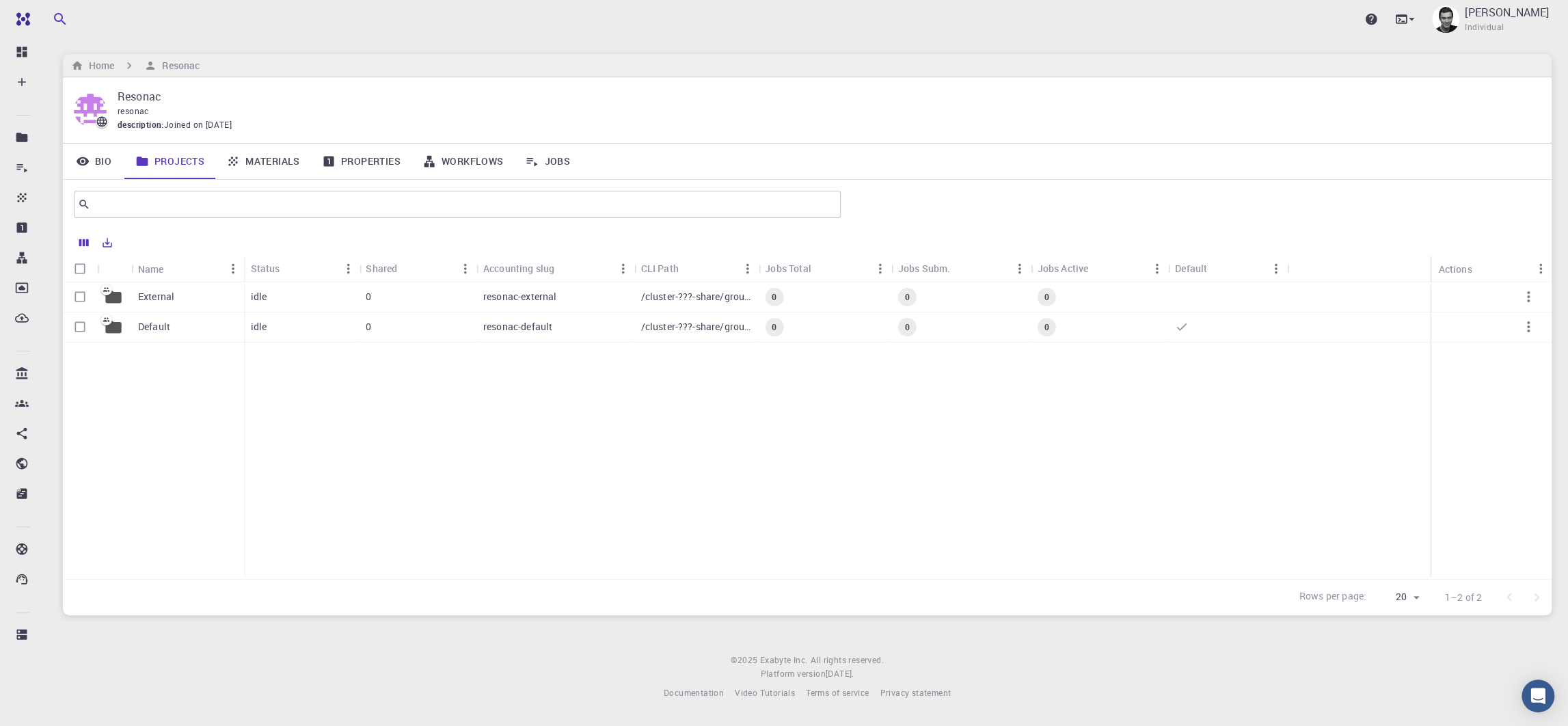
click at [562, 164] on link "Jobs" at bounding box center [547, 161] width 67 height 35
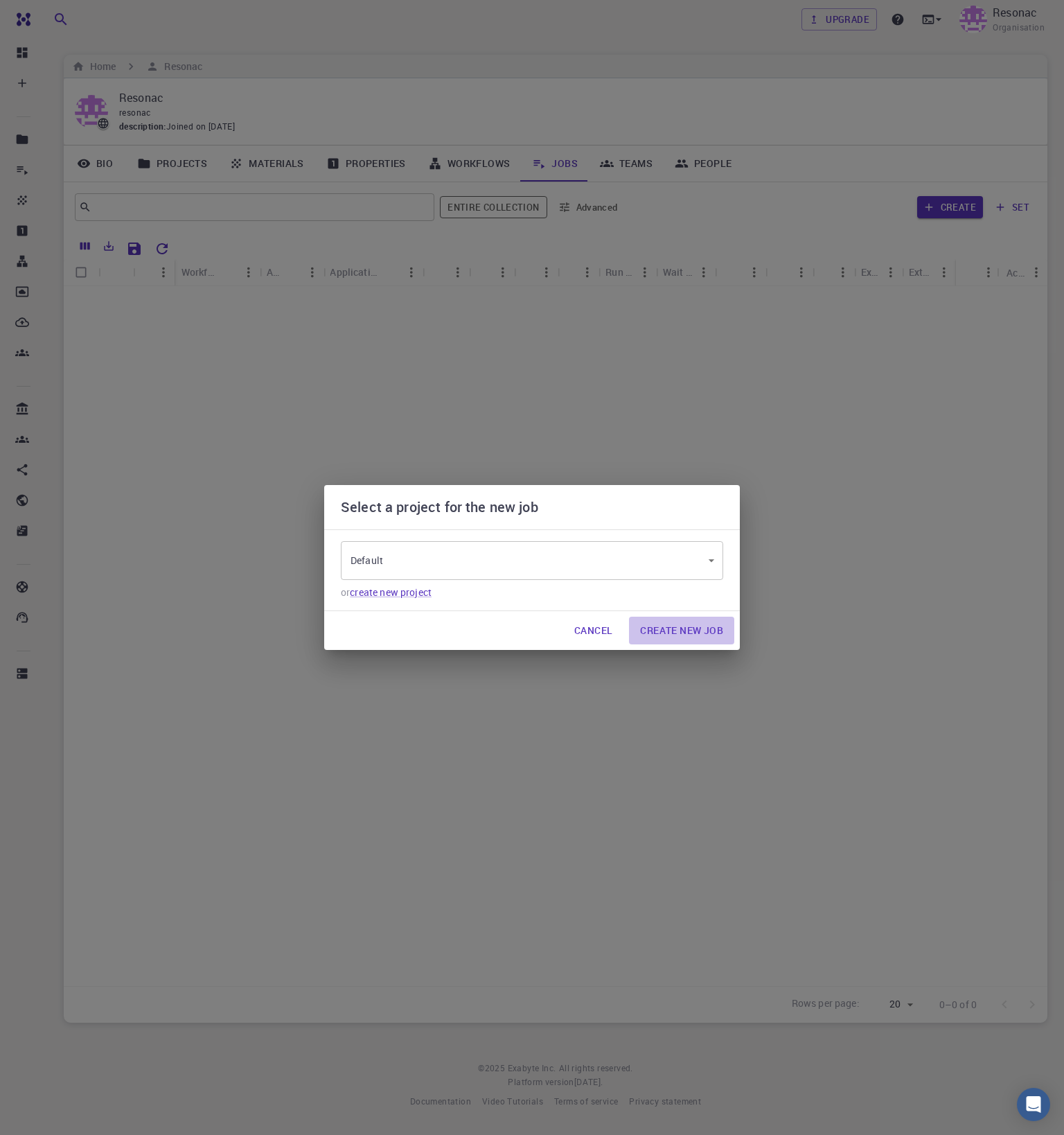
click at [700, 638] on button "Create New Job" at bounding box center [682, 630] width 105 height 28
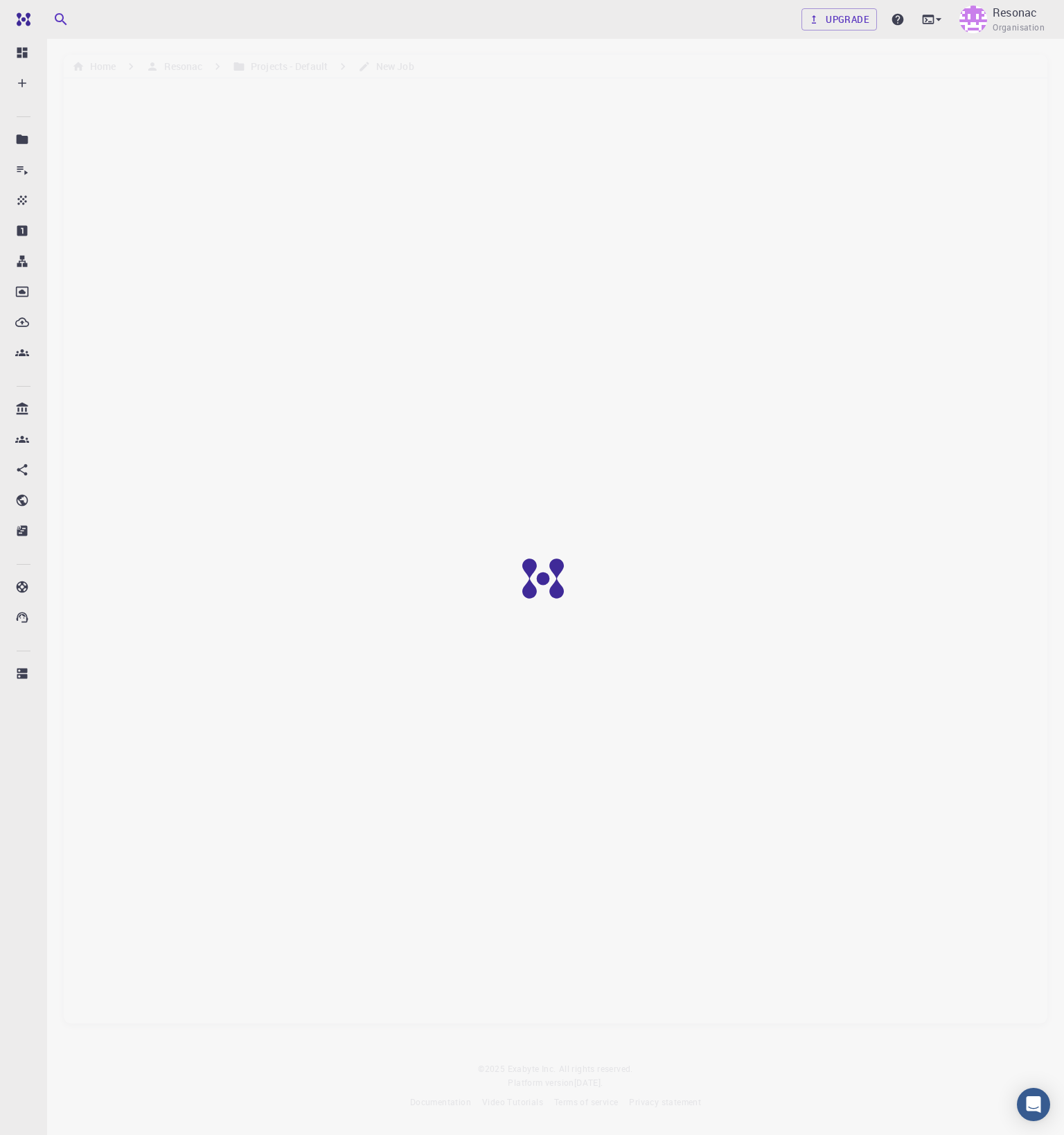
click at [843, 1065] on div at bounding box center [553, 589] width 1106 height 1177
click at [974, 28] on img at bounding box center [973, 20] width 28 height 28
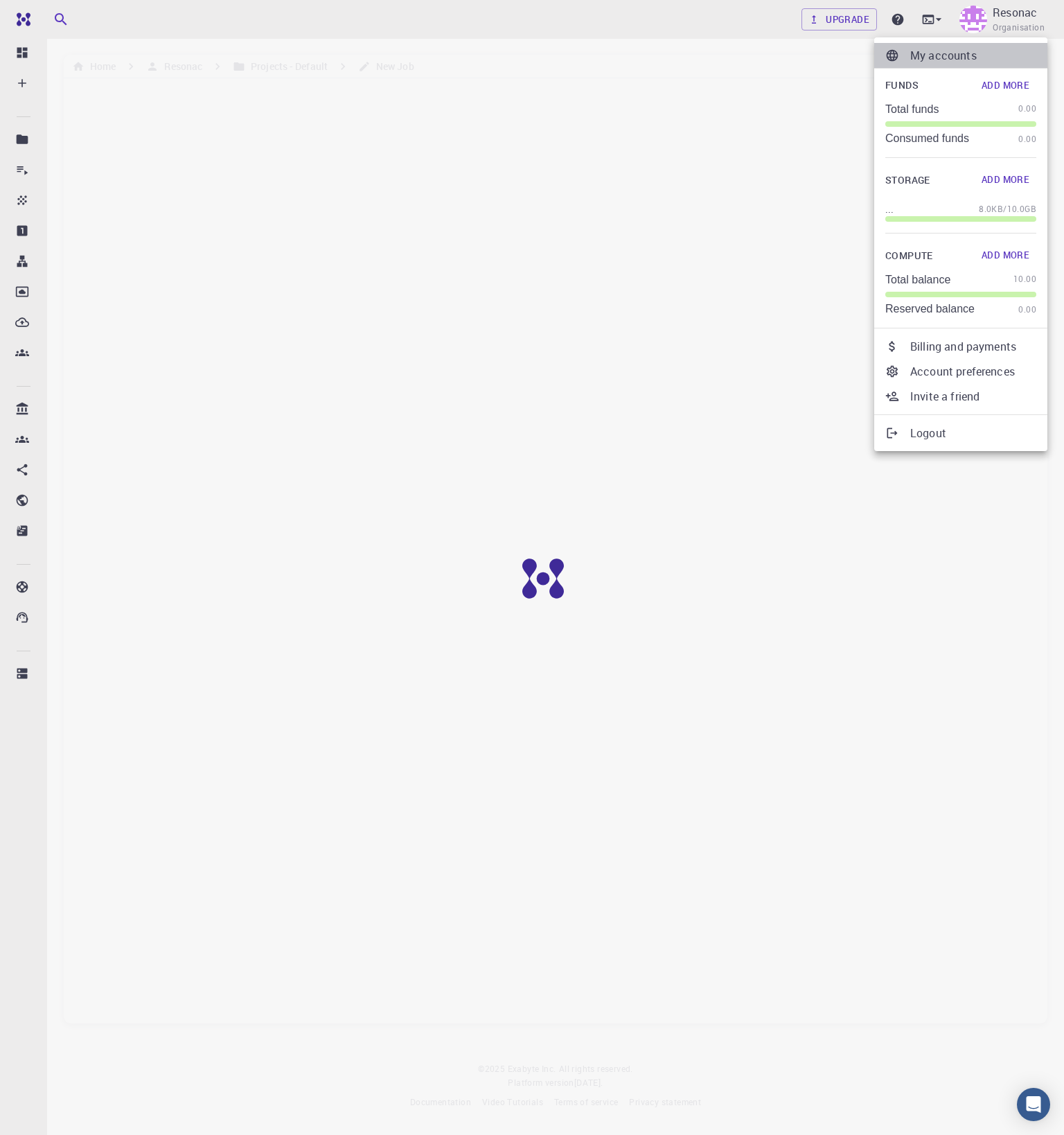
click at [956, 46] on li "My accounts" at bounding box center [961, 56] width 173 height 25
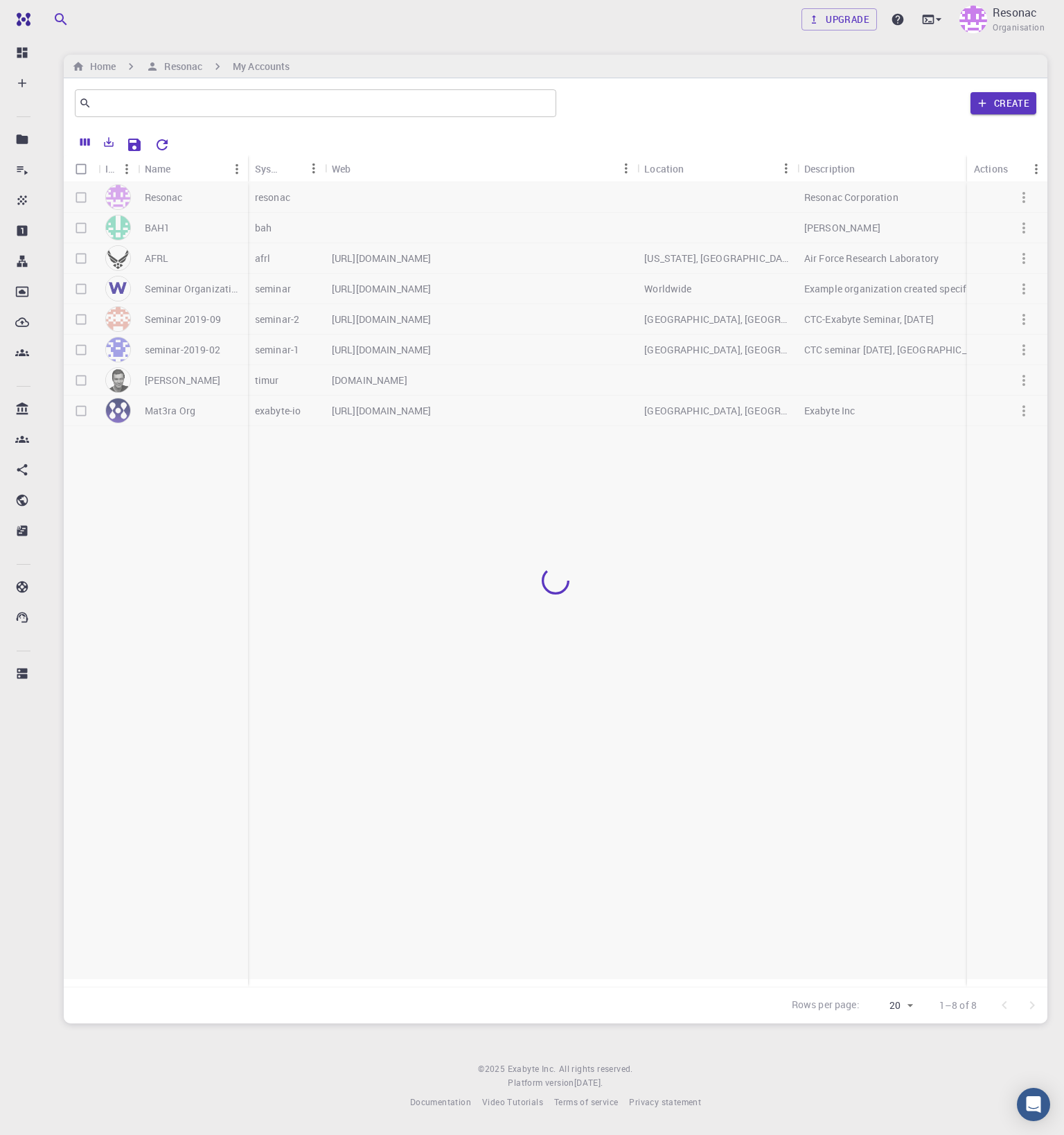
click at [180, 284] on div at bounding box center [555, 580] width 984 height 796
click at [154, 287] on p "Seminar Organization" at bounding box center [193, 289] width 97 height 14
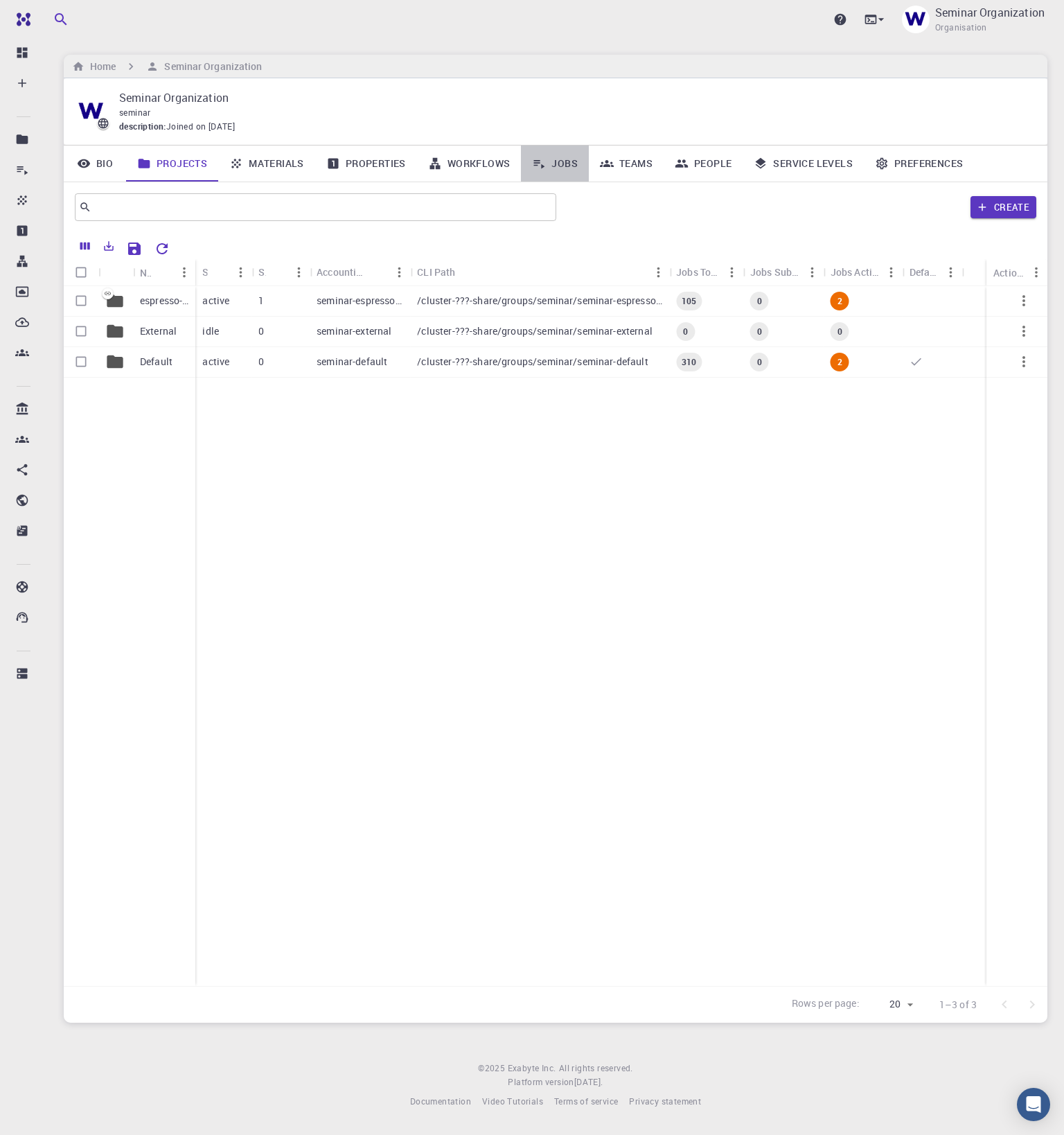
click at [543, 164] on icon at bounding box center [539, 163] width 14 height 14
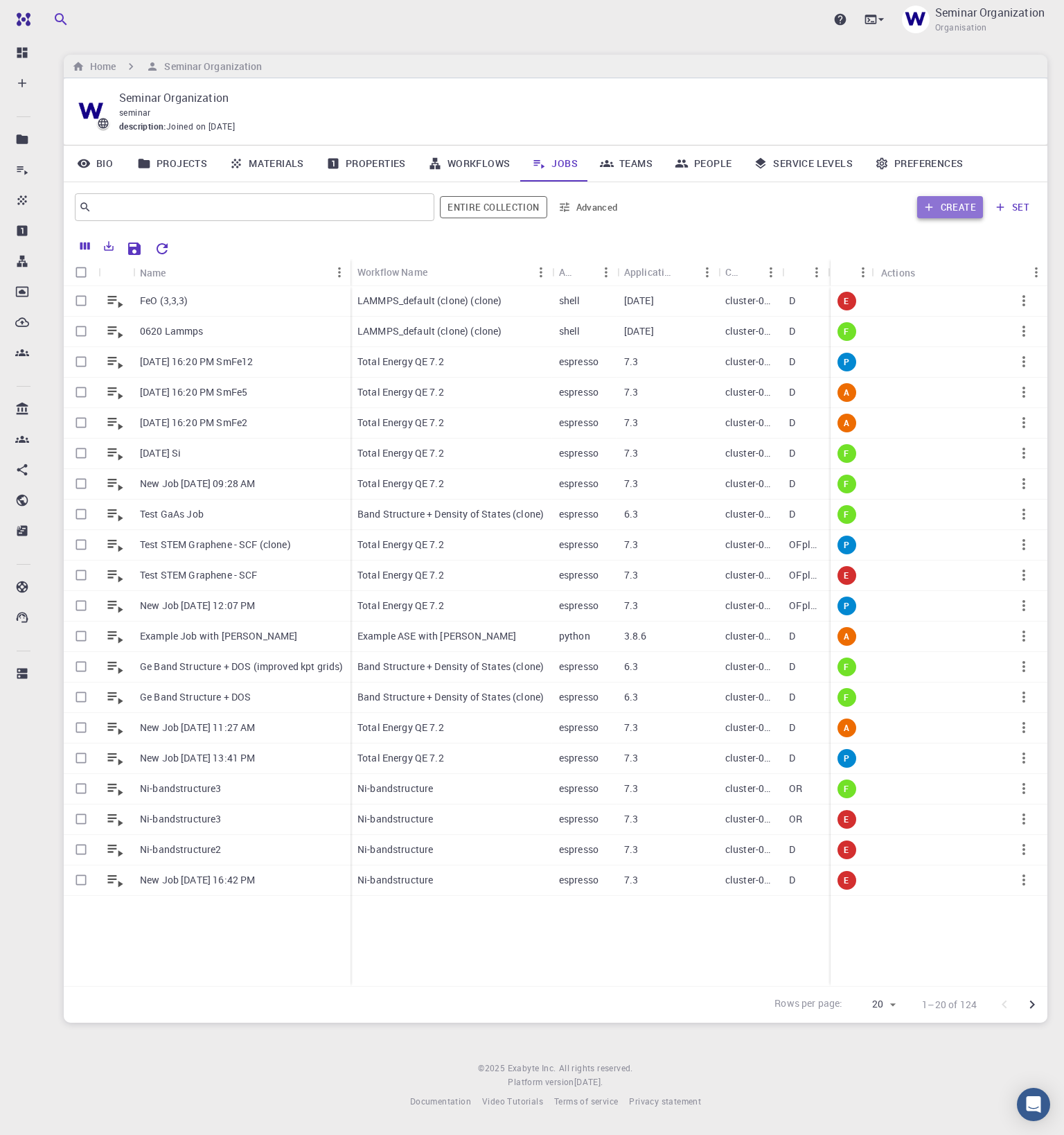
click at [936, 214] on button "Create" at bounding box center [950, 207] width 66 height 22
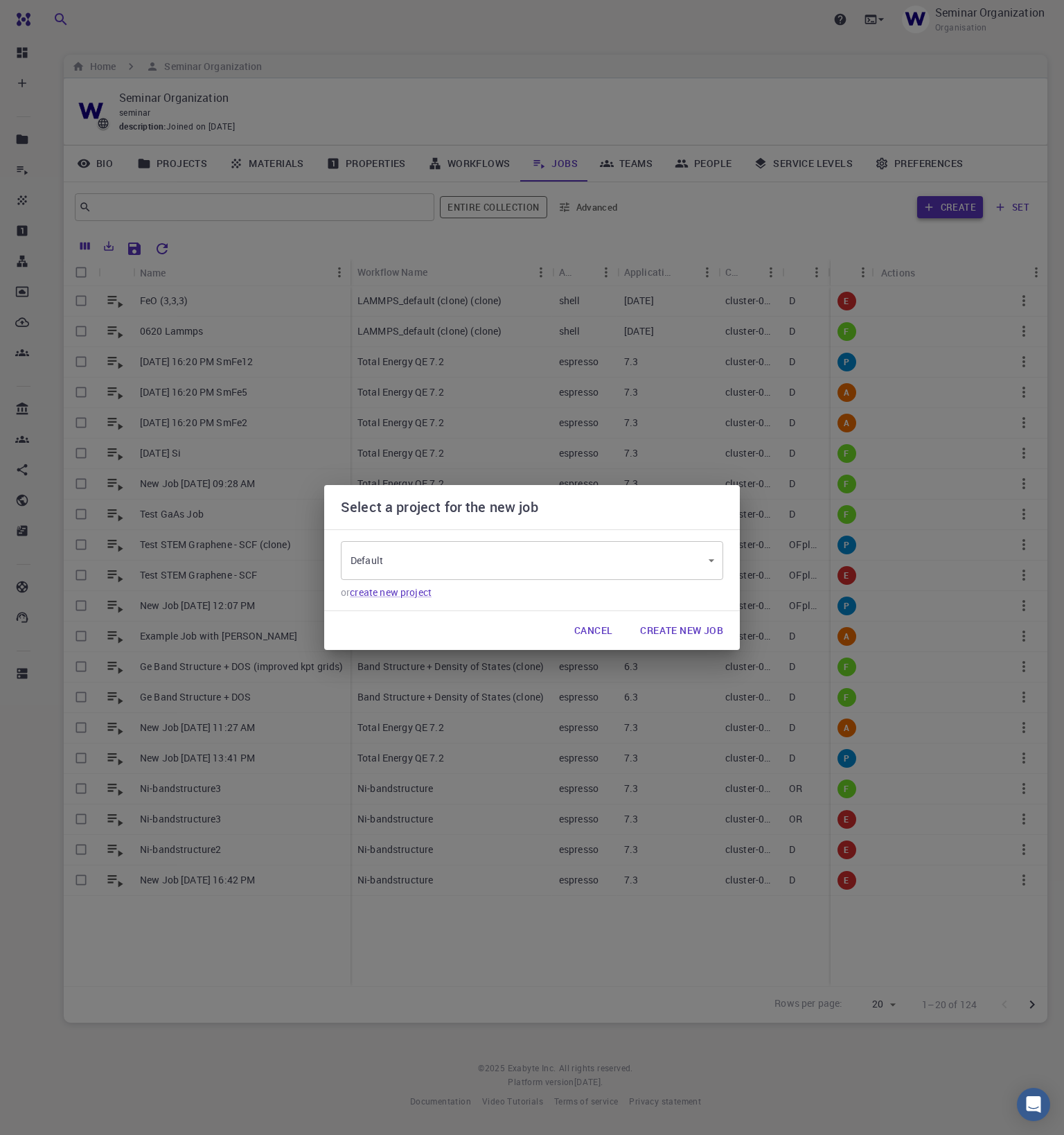
type input "6ZDW2qstHA9H2gWCe"
click at [666, 632] on button "Create New Job" at bounding box center [682, 630] width 105 height 28
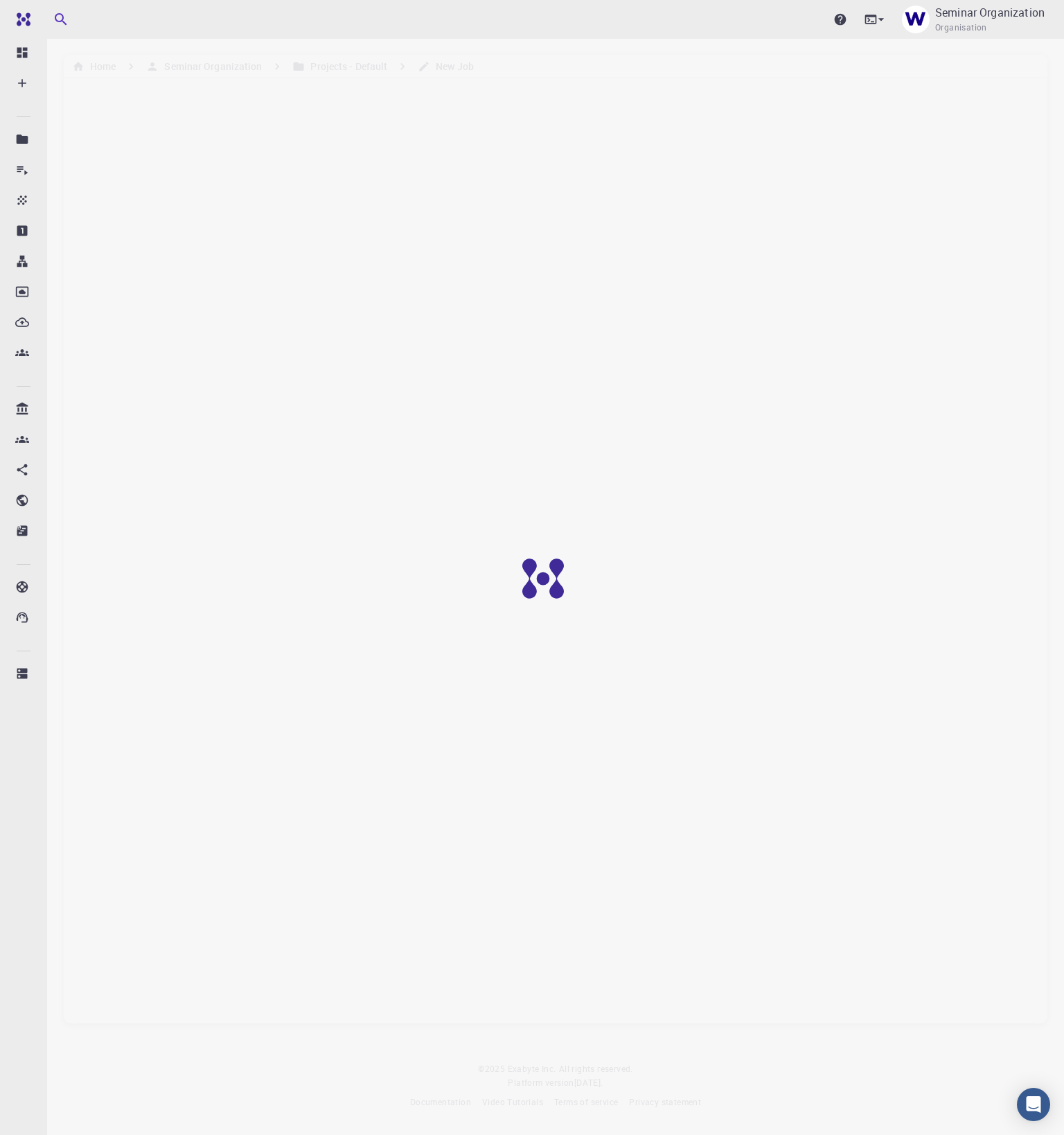
click at [629, 20] on div "Upgrade Seminar Organization Organisation" at bounding box center [555, 19] width 1017 height 36
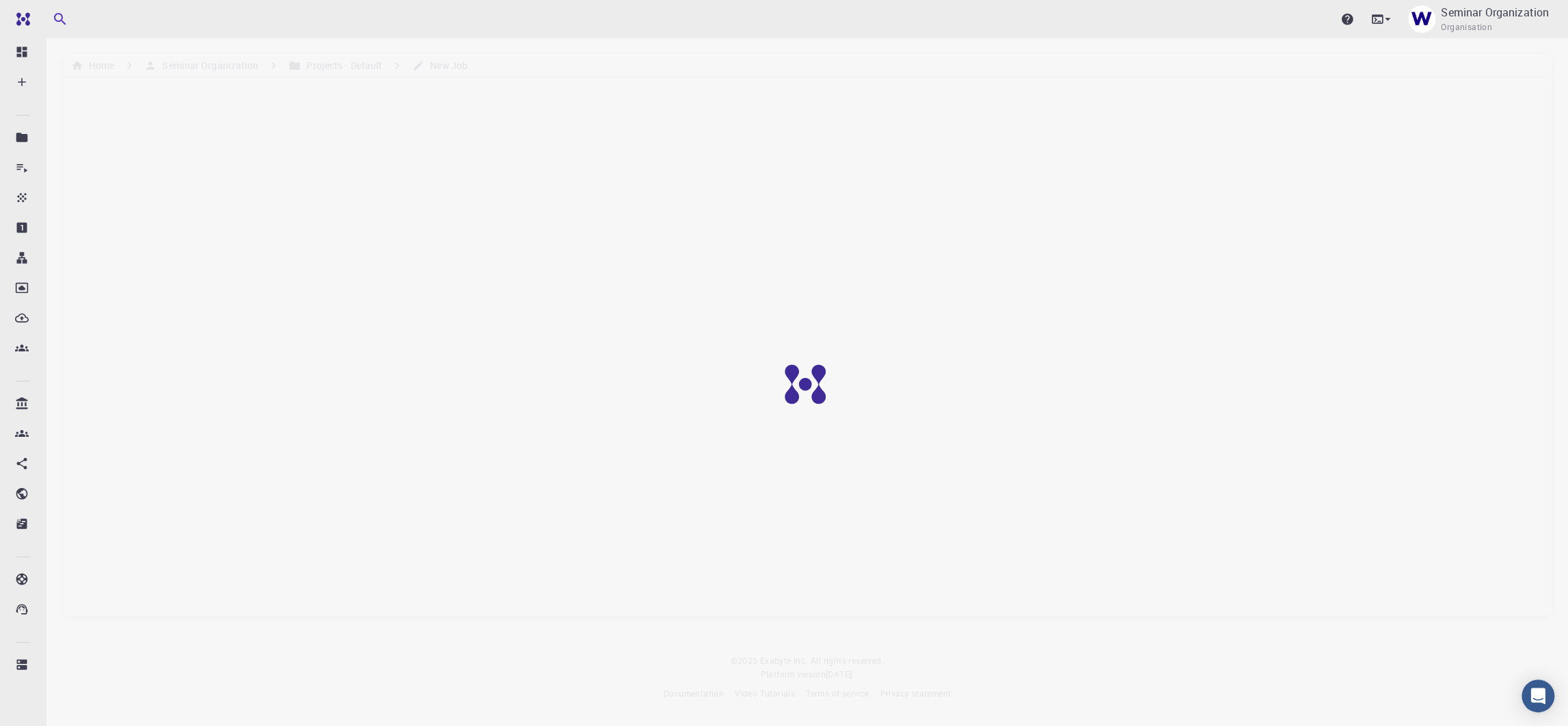
click at [1049, 39] on div at bounding box center [815, 394] width 1631 height 789
click at [1049, 22] on span "Organisation" at bounding box center [1466, 27] width 51 height 14
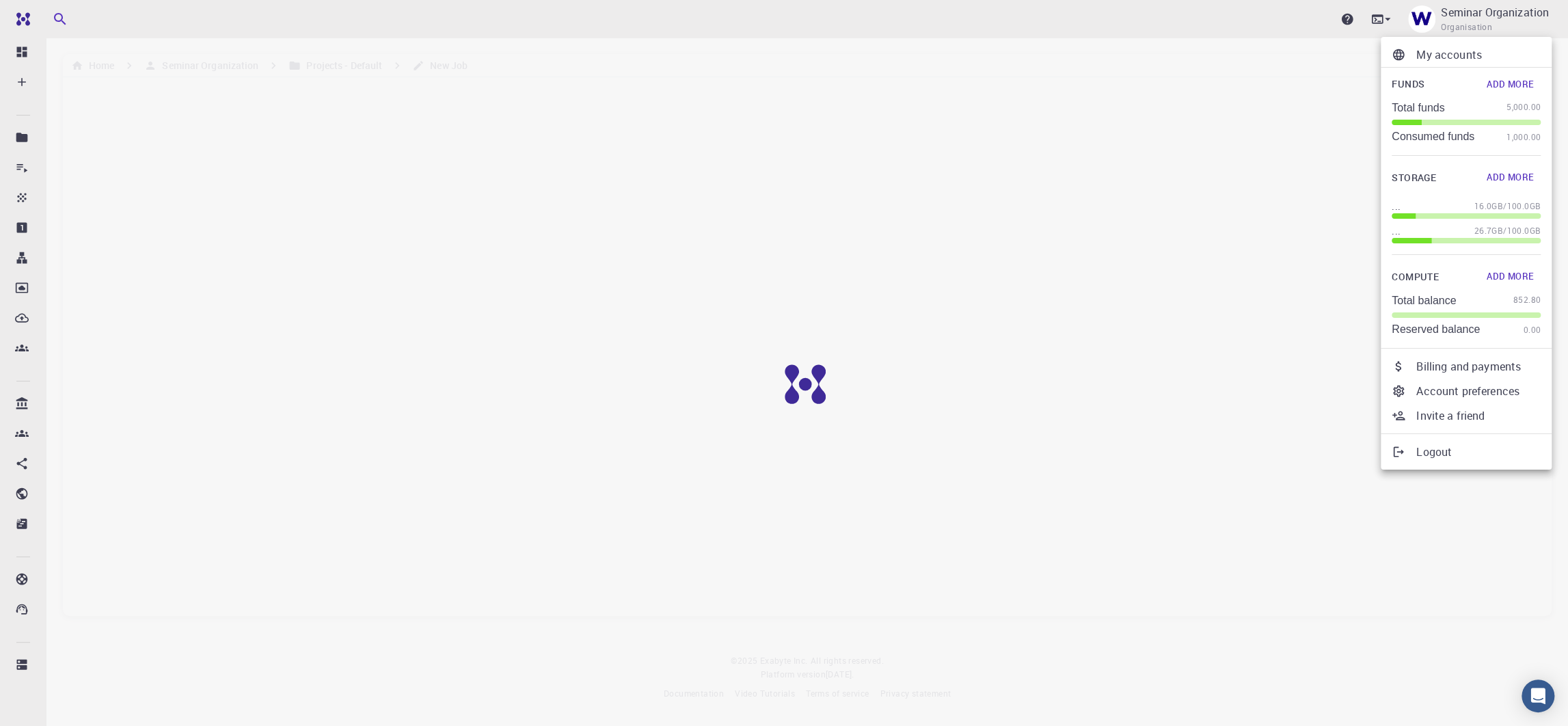
click at [1049, 48] on p "My accounts" at bounding box center [1479, 54] width 124 height 17
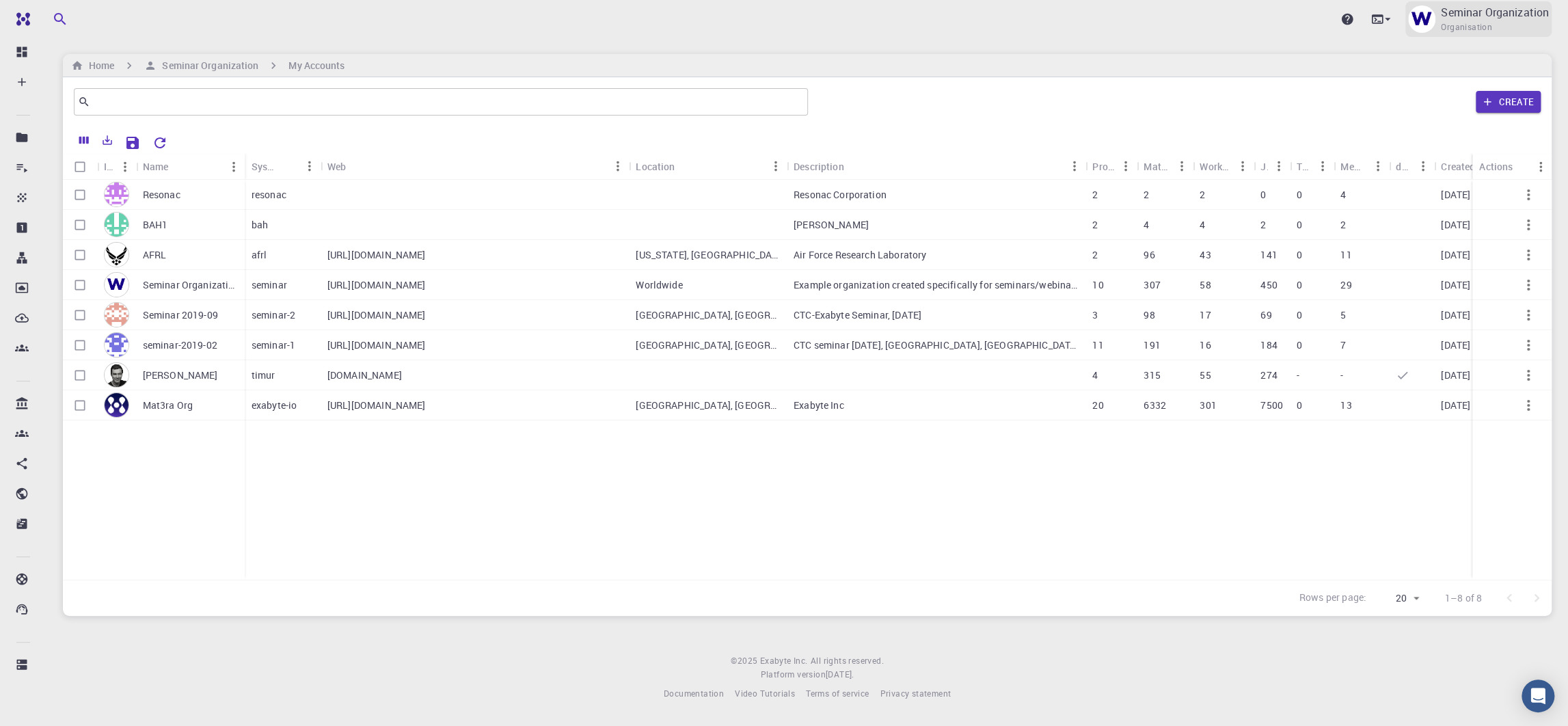
click at [1049, 28] on div "Seminar Organization Organisation" at bounding box center [1495, 19] width 108 height 30
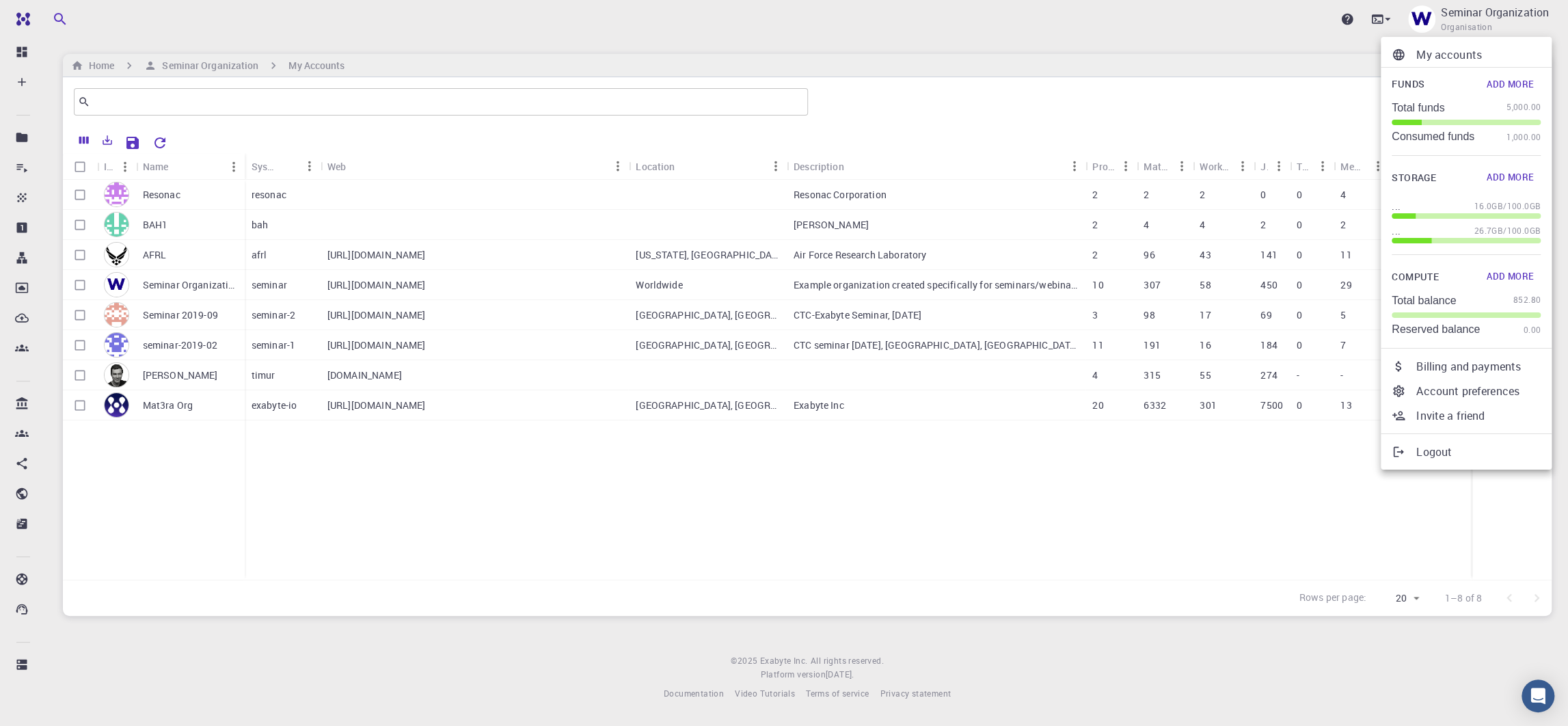
click at [1049, 58] on div at bounding box center [784, 363] width 1568 height 726
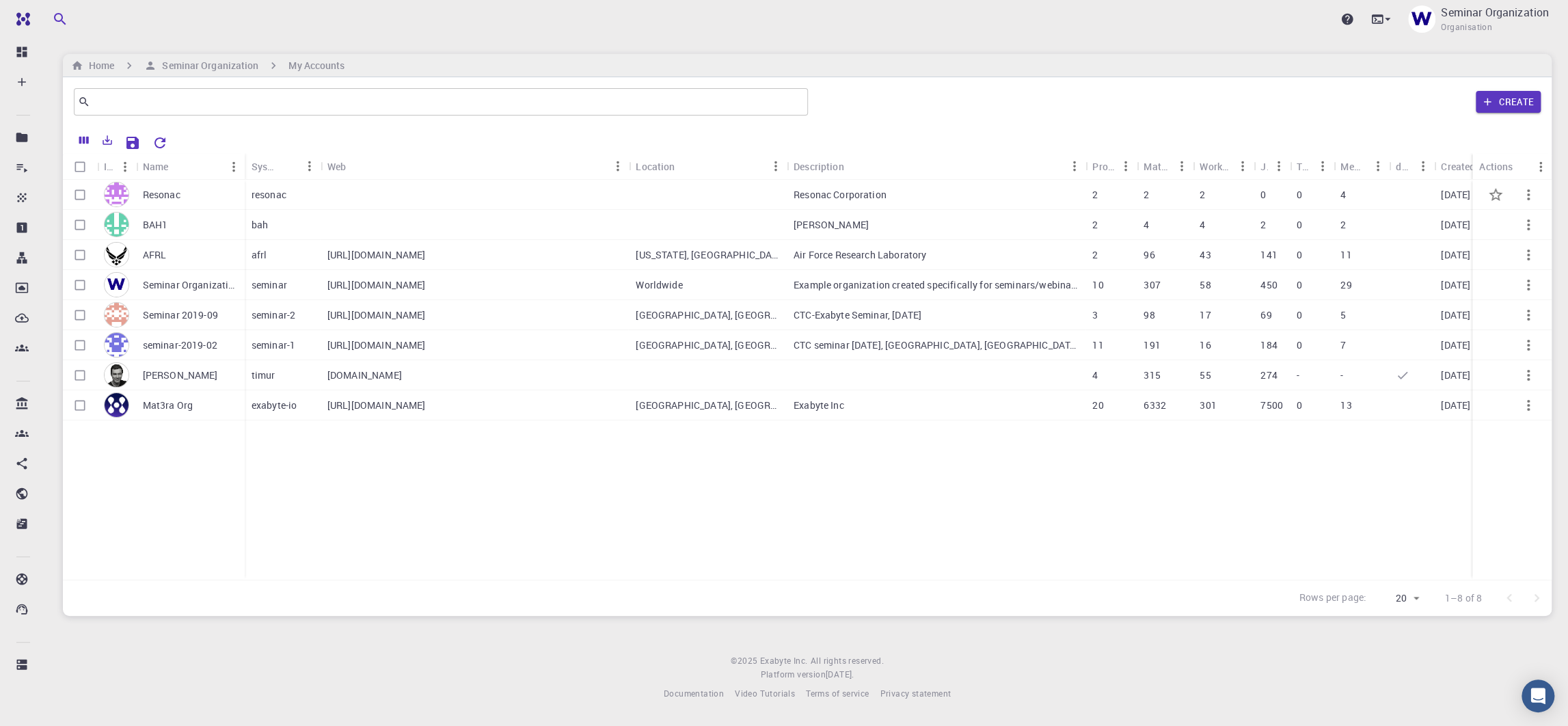
click at [1049, 196] on icon "button" at bounding box center [1528, 195] width 17 height 17
click at [190, 385] on div at bounding box center [784, 363] width 1568 height 726
click at [188, 370] on p "[PERSON_NAME]" at bounding box center [180, 375] width 75 height 14
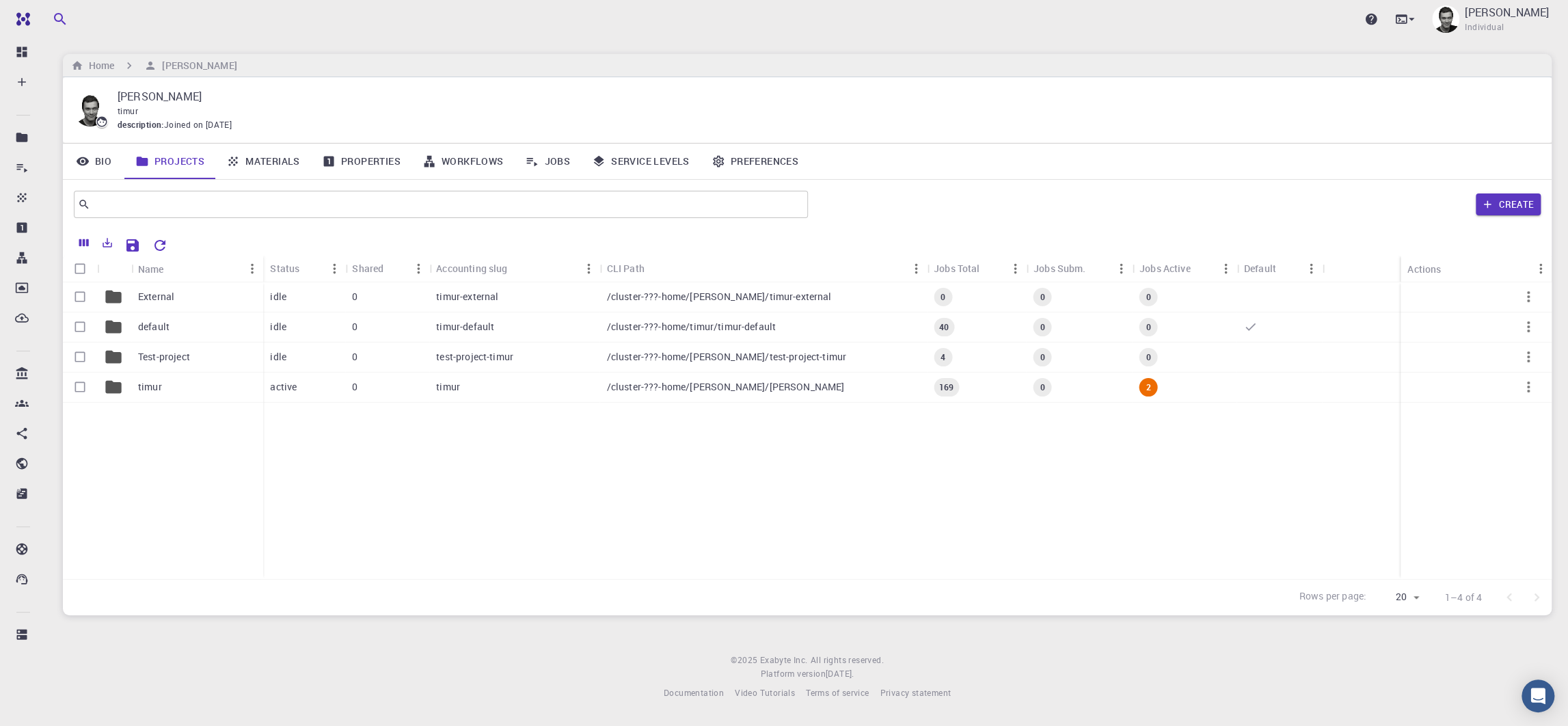
click at [553, 164] on link "Jobs" at bounding box center [547, 161] width 67 height 35
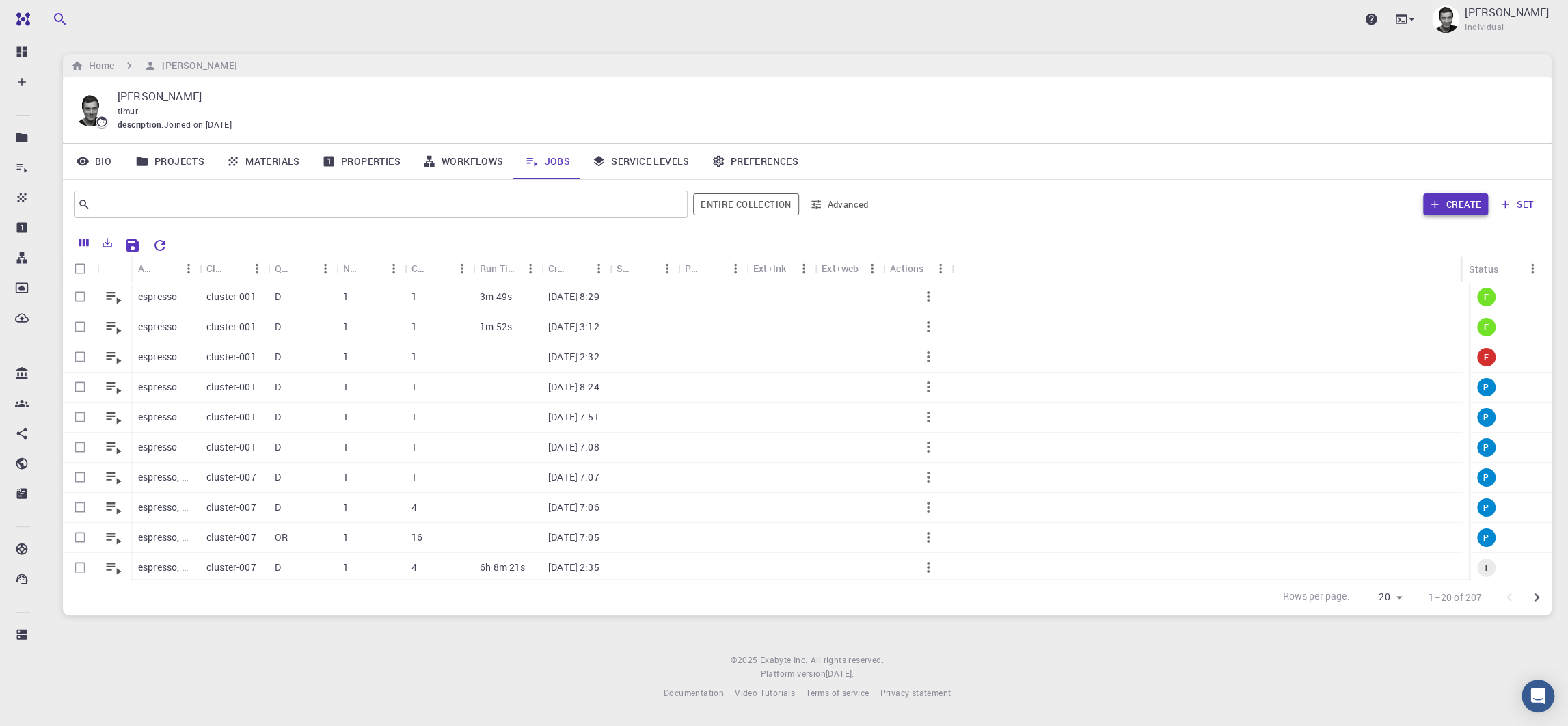
click at [1049, 205] on button "Create" at bounding box center [1455, 204] width 65 height 22
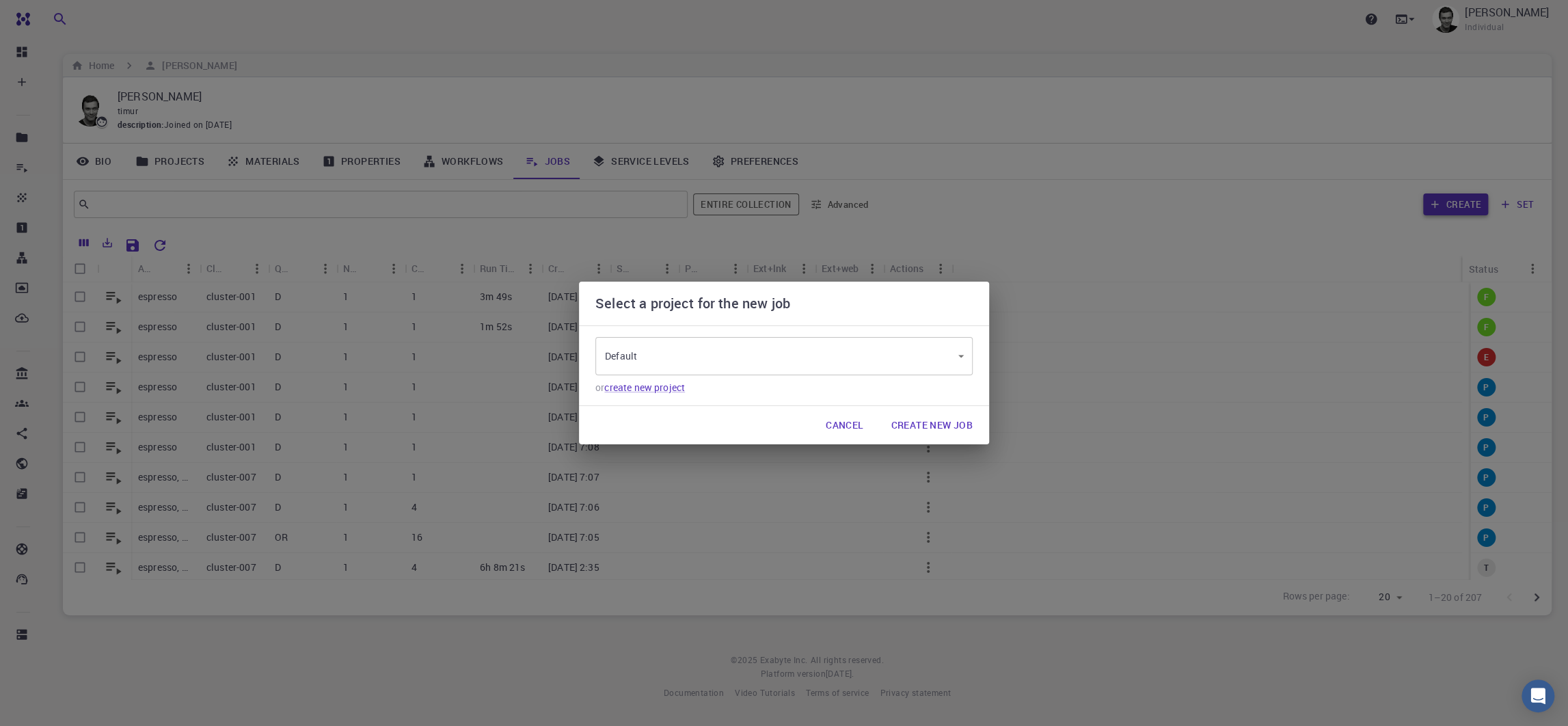
type input "aycabSBHSaaa4zyEn"
click at [947, 422] on button "Create New Job" at bounding box center [932, 425] width 104 height 27
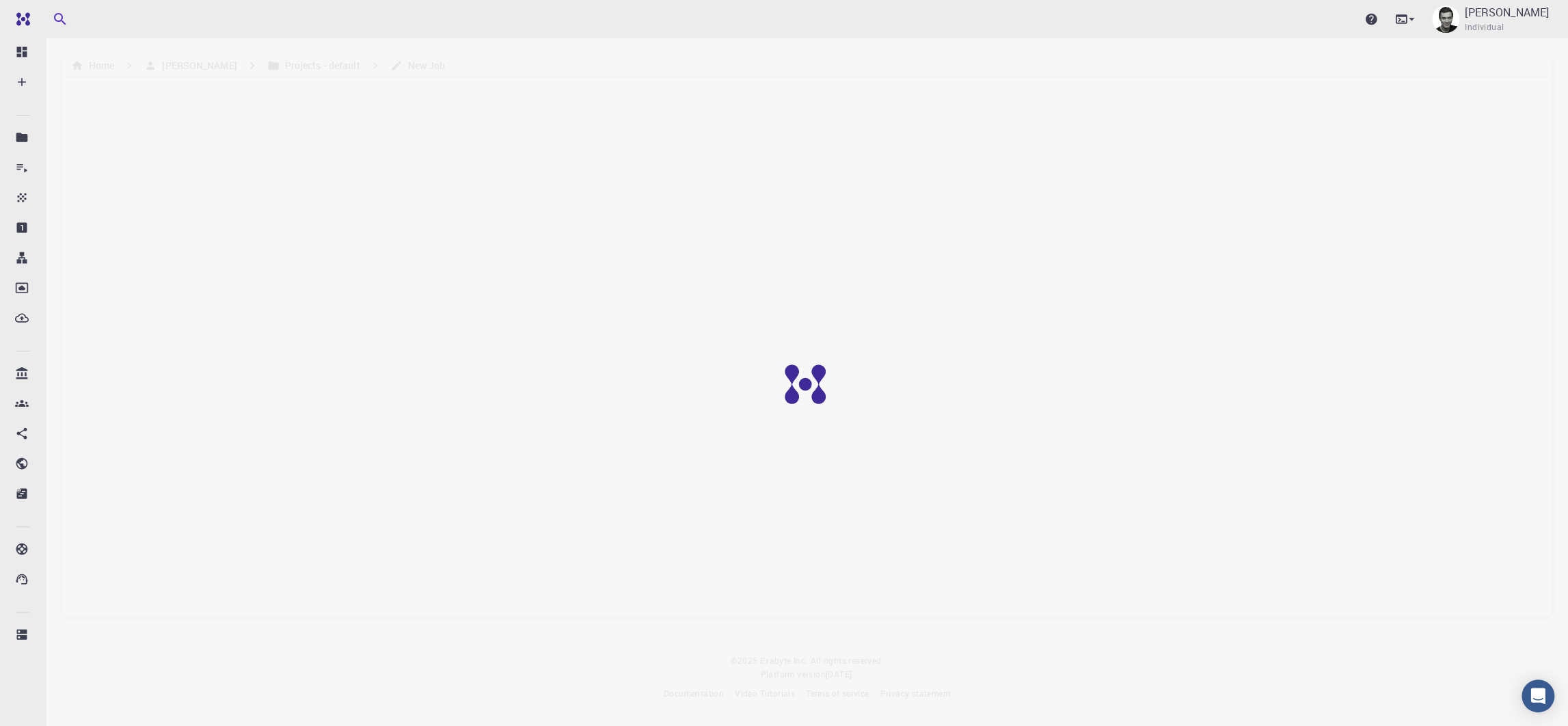
click at [872, 15] on div "Upgrade Timur Bazhirov Individual" at bounding box center [807, 19] width 1522 height 35
click at [1049, 17] on p "[PERSON_NAME]" at bounding box center [1507, 12] width 84 height 17
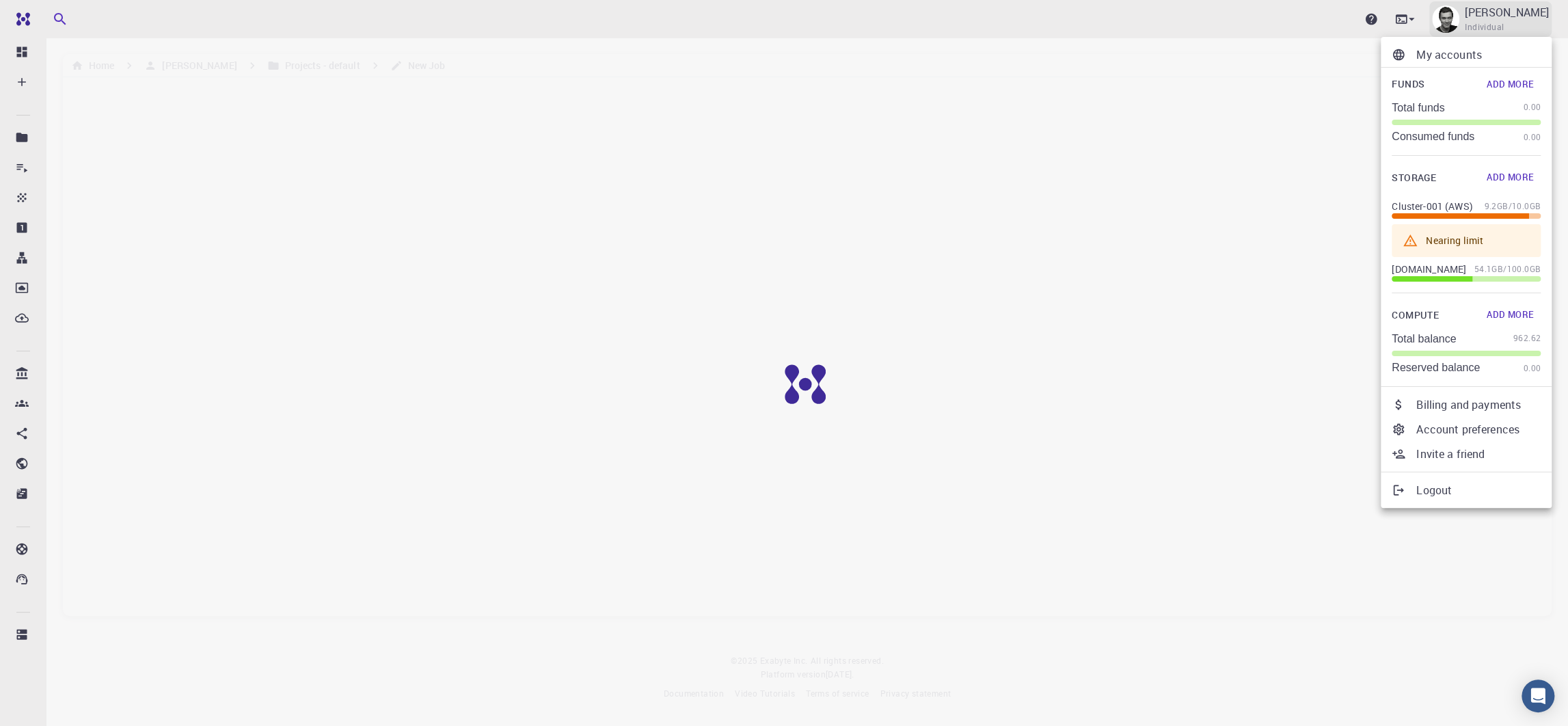
click at [1049, 17] on div at bounding box center [784, 363] width 1568 height 726
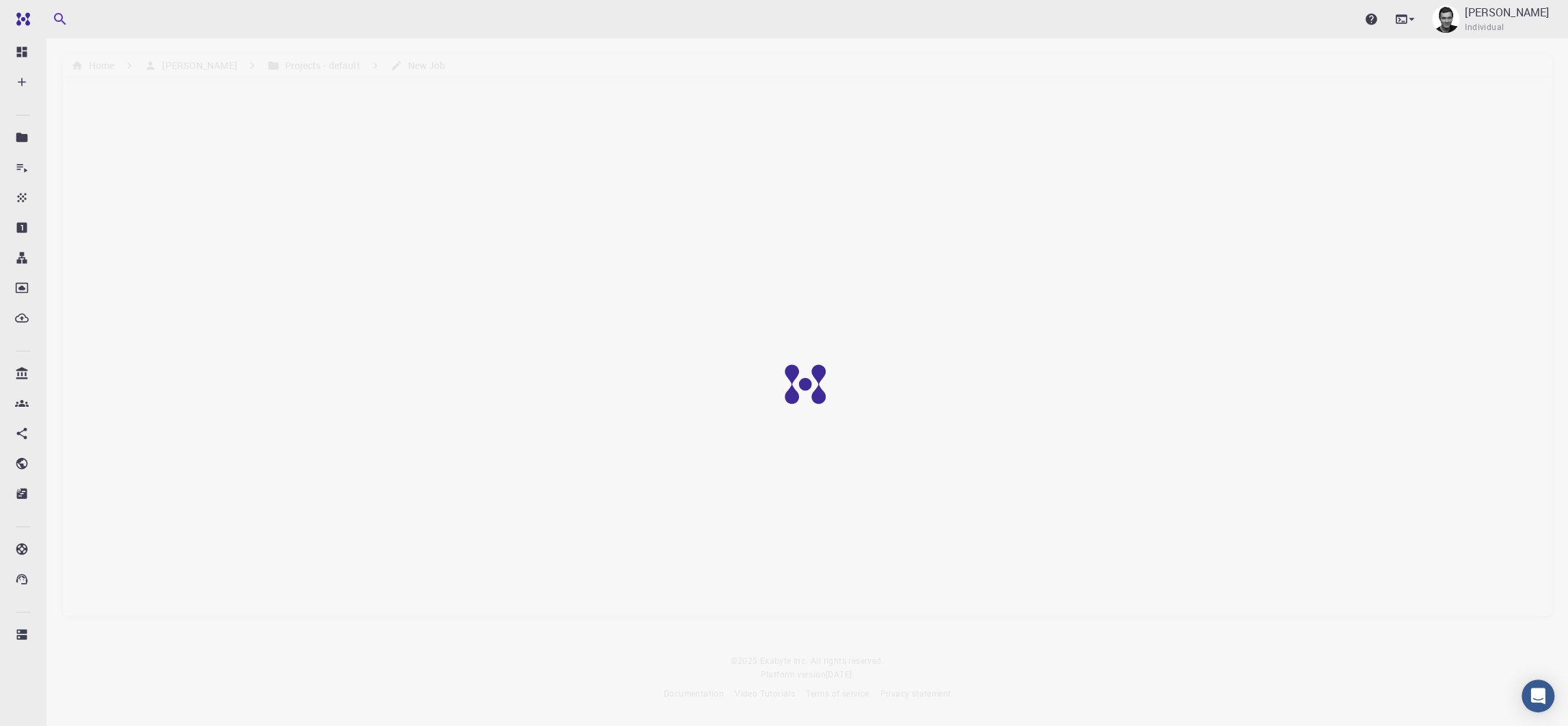
click at [953, 235] on div at bounding box center [815, 394] width 1631 height 789
click at [186, 64] on div at bounding box center [815, 394] width 1631 height 789
click at [173, 64] on div at bounding box center [815, 394] width 1631 height 789
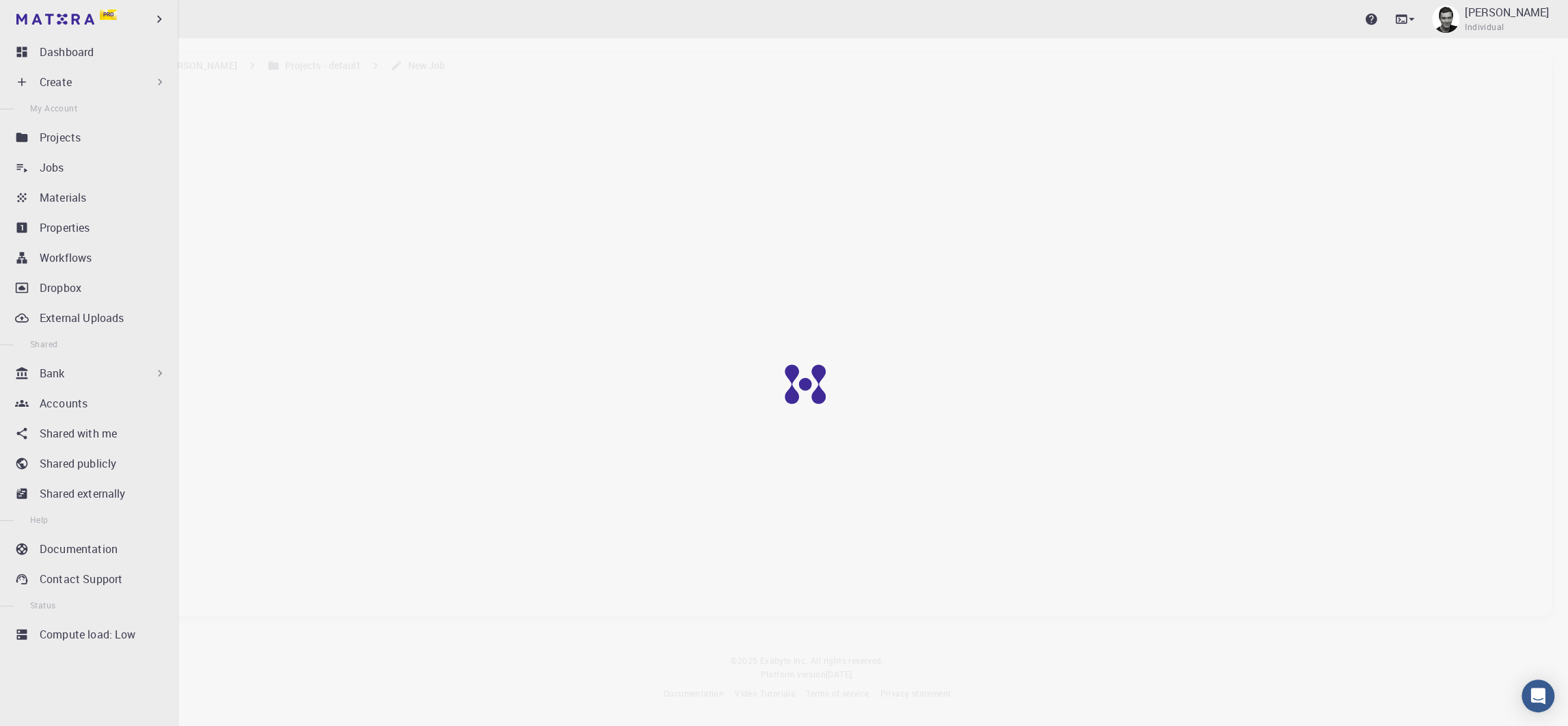
click at [172, 19] on div "Pro" at bounding box center [89, 19] width 178 height 38
click at [154, 17] on icon "button" at bounding box center [159, 19] width 15 height 15
click at [66, 137] on p "Projects" at bounding box center [60, 137] width 41 height 17
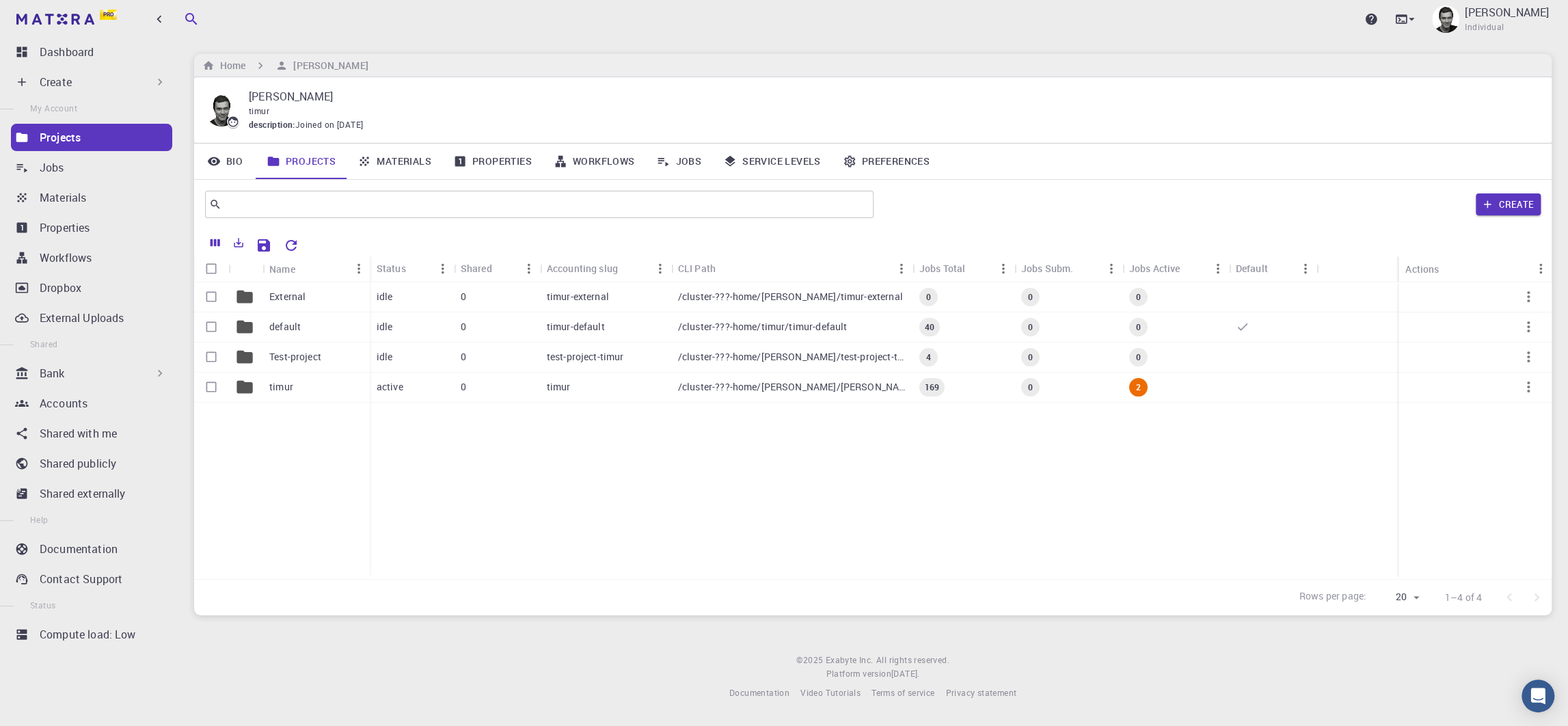
click at [695, 167] on link "Jobs" at bounding box center [678, 161] width 67 height 35
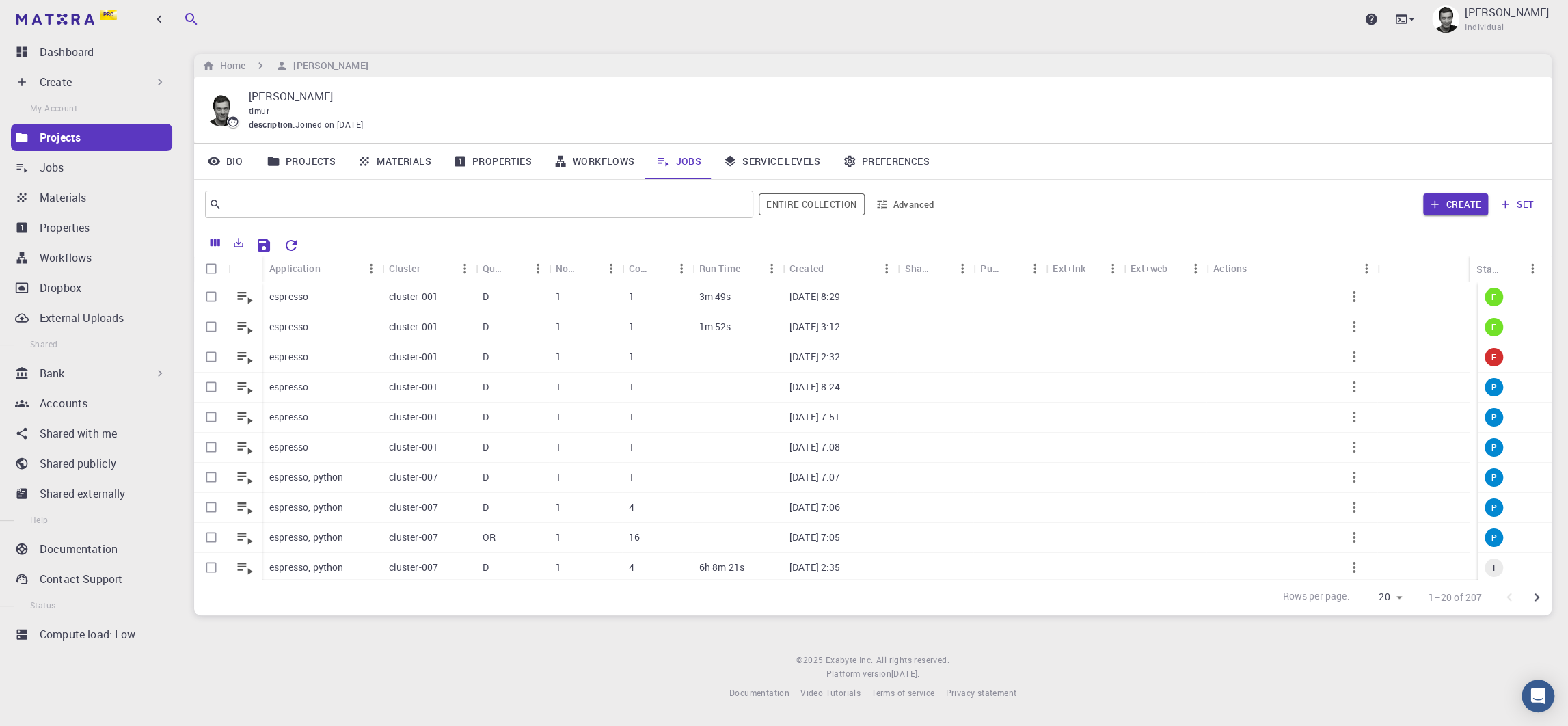
click at [404, 167] on link "Materials" at bounding box center [394, 161] width 96 height 35
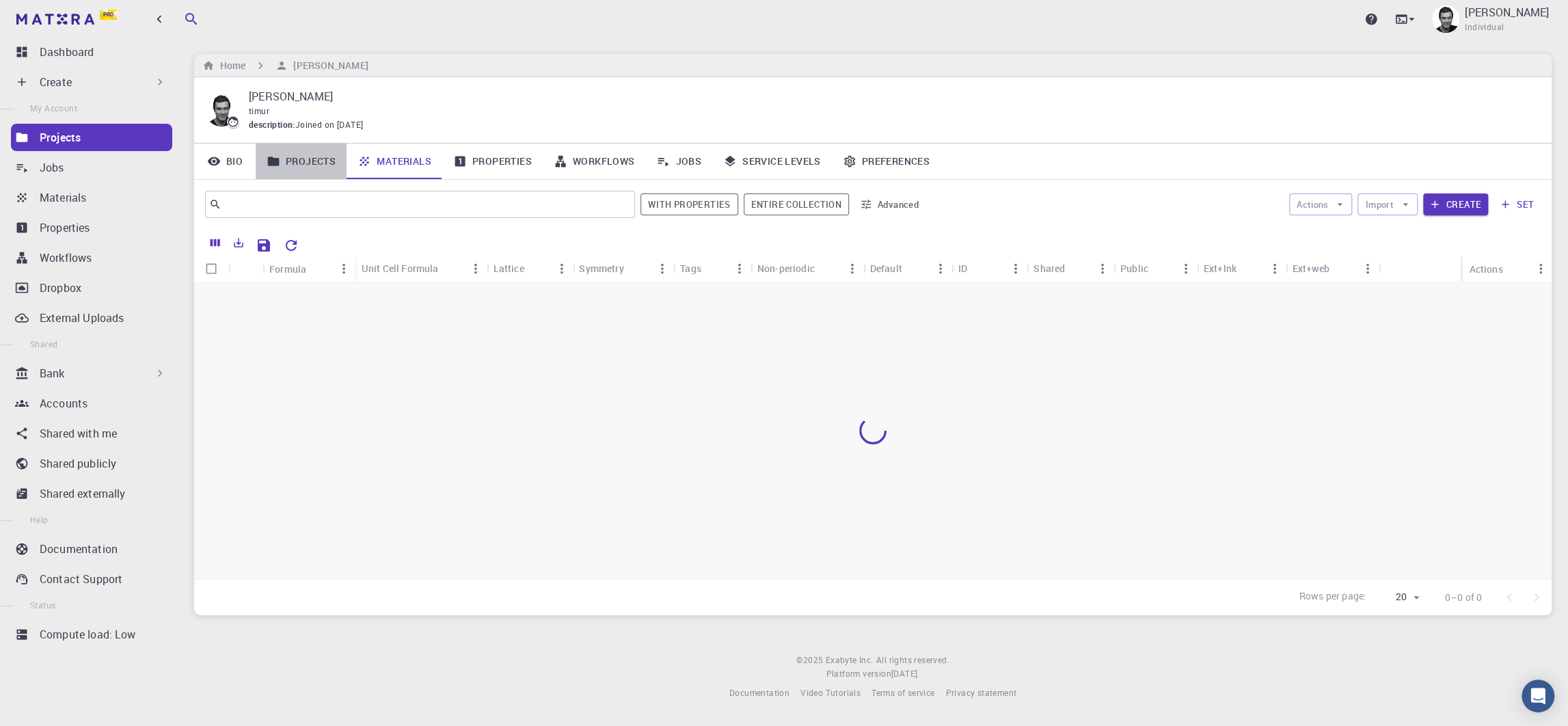
click at [305, 166] on link "Projects" at bounding box center [301, 161] width 91 height 35
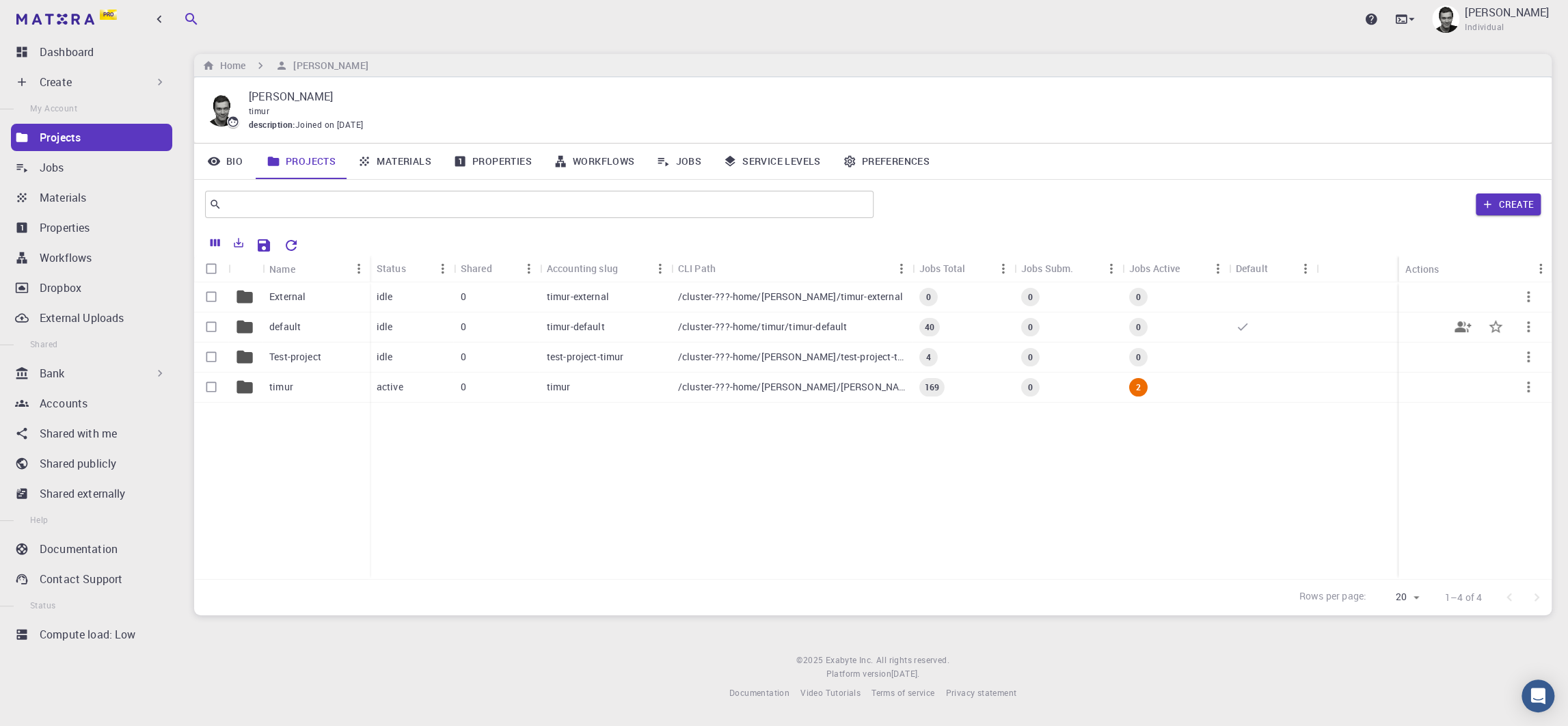
click at [326, 320] on div "default" at bounding box center [316, 328] width 108 height 30
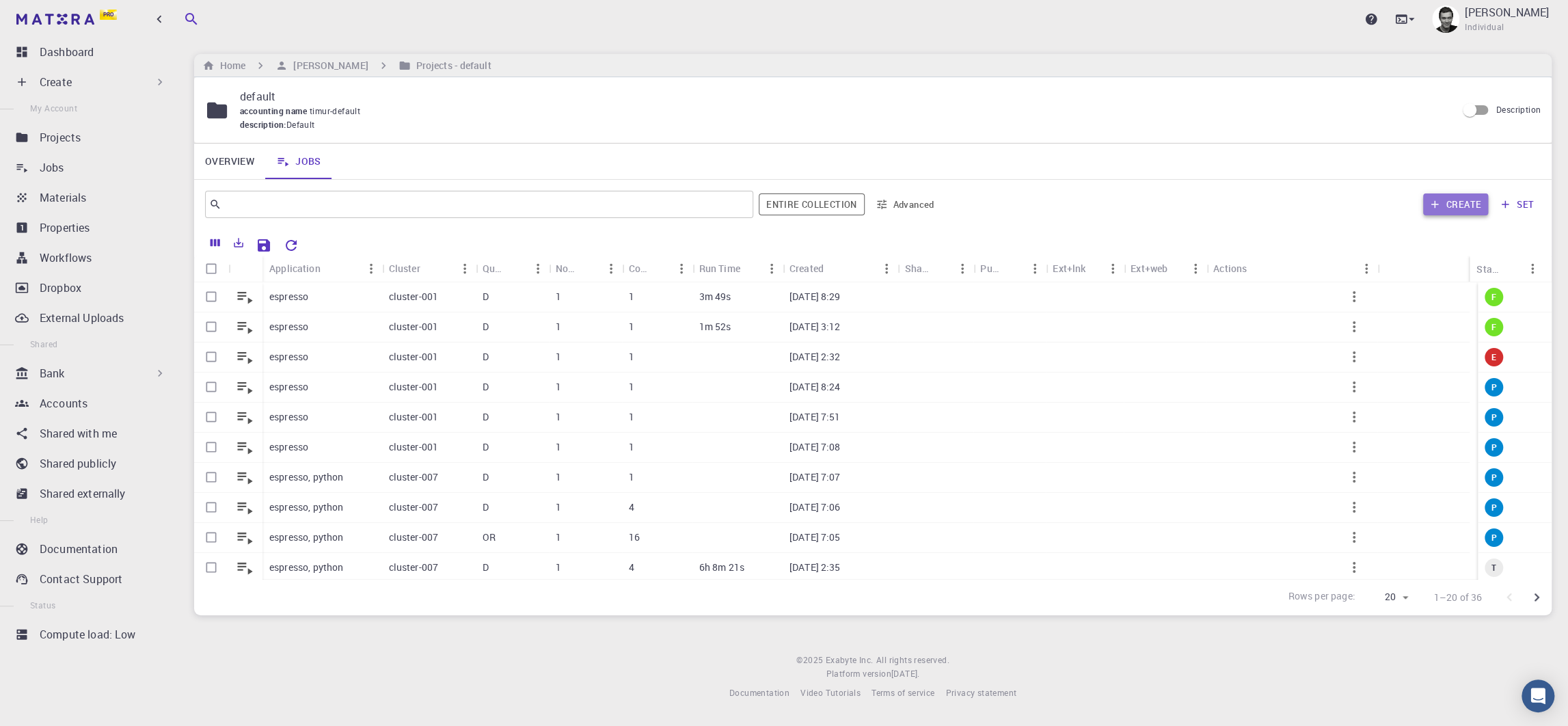
click at [1049, 202] on button "Create" at bounding box center [1455, 204] width 65 height 22
